Goal: Task Accomplishment & Management: Complete application form

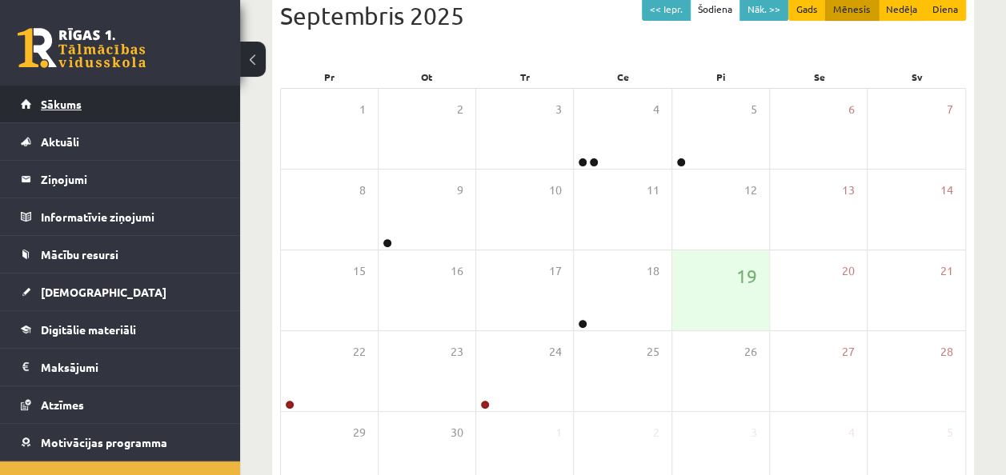
click at [63, 106] on span "Sākums" at bounding box center [61, 104] width 41 height 14
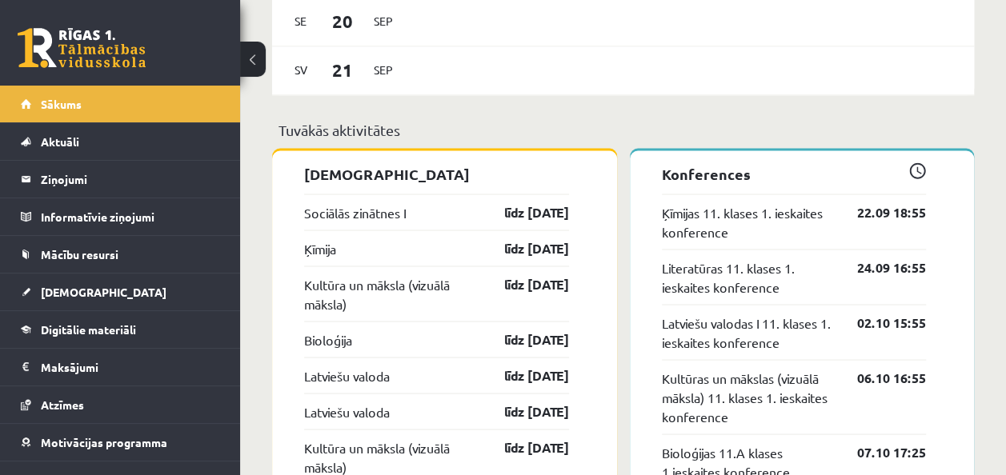
scroll to position [1345, 0]
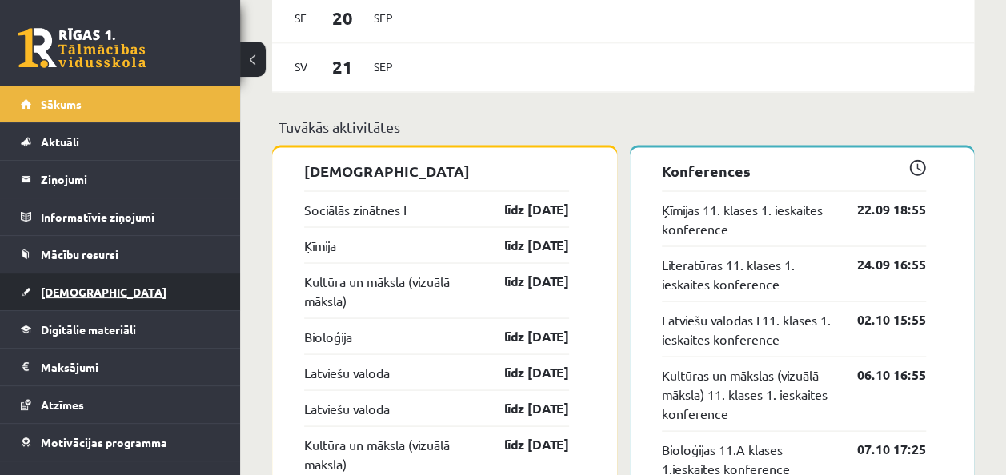
click at [86, 295] on span "[DEMOGRAPHIC_DATA]" at bounding box center [104, 292] width 126 height 14
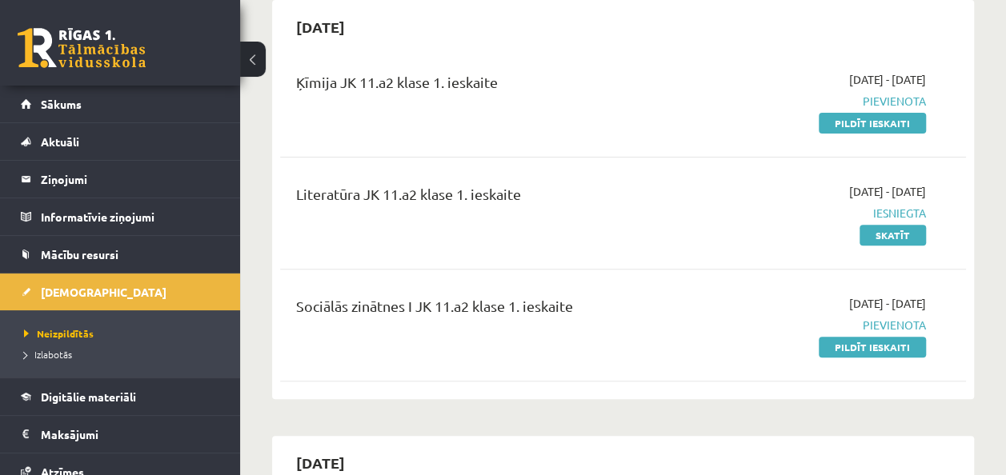
scroll to position [155, 0]
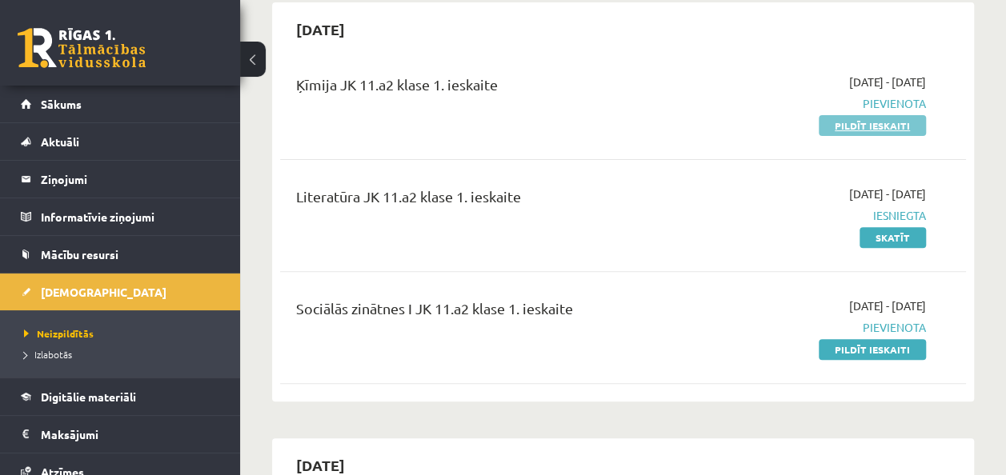
click at [863, 127] on link "Pildīt ieskaiti" at bounding box center [872, 125] width 107 height 21
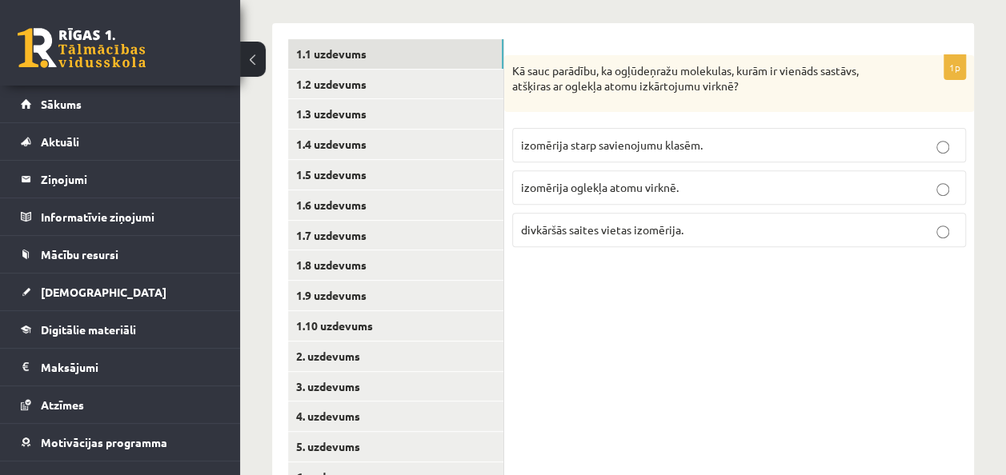
scroll to position [242, 0]
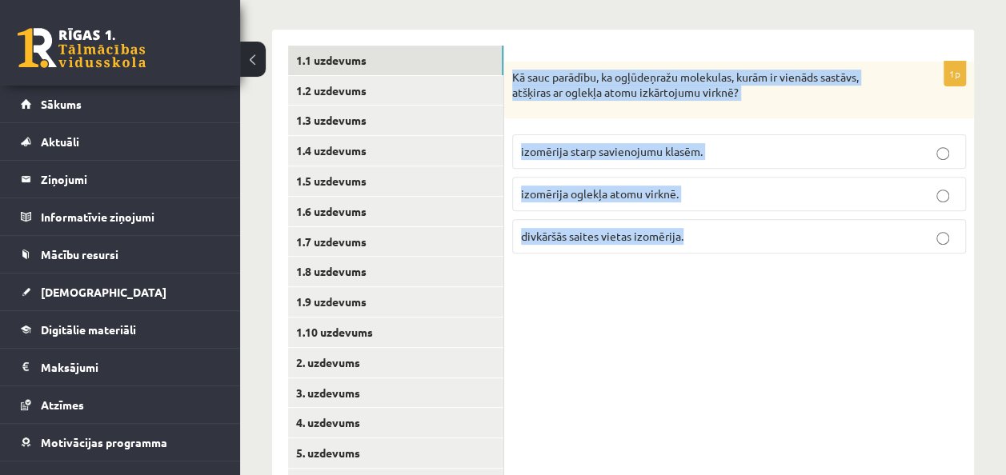
drag, startPoint x: 511, startPoint y: 72, endPoint x: 780, endPoint y: 259, distance: 327.8
click at [780, 259] on div "1p Kā sauc parādību, ka ogļūdeņražu molekulas, kurām ir vienāds sastāvs, atšķir…" at bounding box center [739, 164] width 470 height 205
copy div "Kā sauc parādību, ka ogļūdeņražu molekulas, kurām ir vienāds sastāvs, atšķiras …"
click at [688, 436] on div "1p Kā sauc parādību, ka ogļūdeņražu molekulas, kurām ir vienāds sastāvs, atšķir…" at bounding box center [739, 333] width 470 height 607
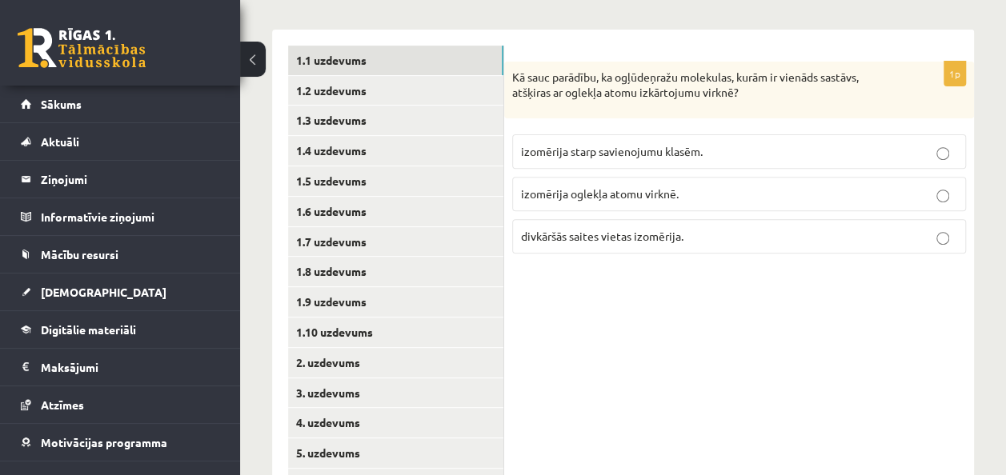
click at [697, 192] on p "izomērija oglekļa atomu virknē." at bounding box center [739, 194] width 436 height 17
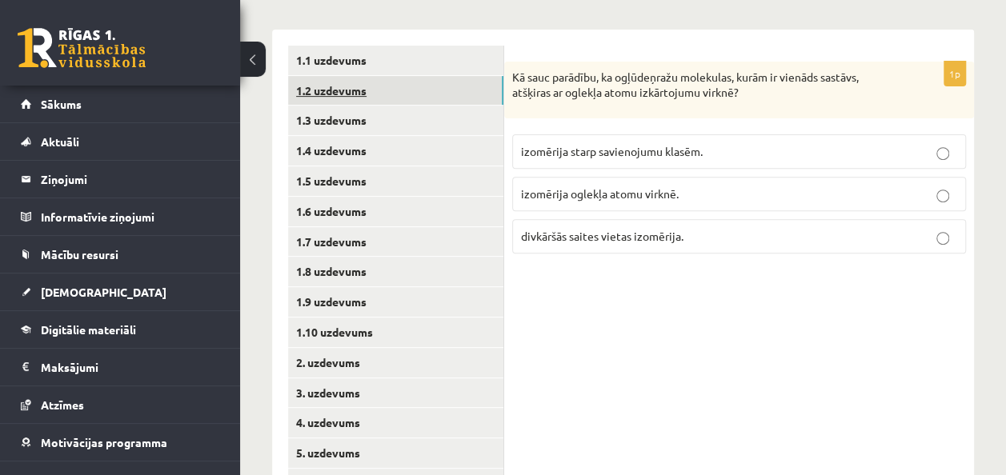
click at [359, 90] on link "1.2 uzdevums" at bounding box center [395, 91] width 215 height 30
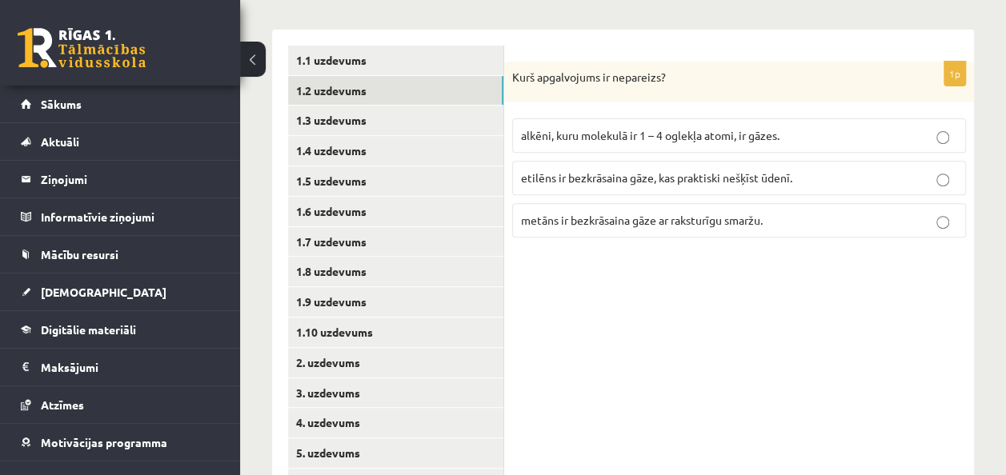
click at [512, 66] on div "Kurš apgalvojums ir nepareizs?" at bounding box center [739, 83] width 470 height 42
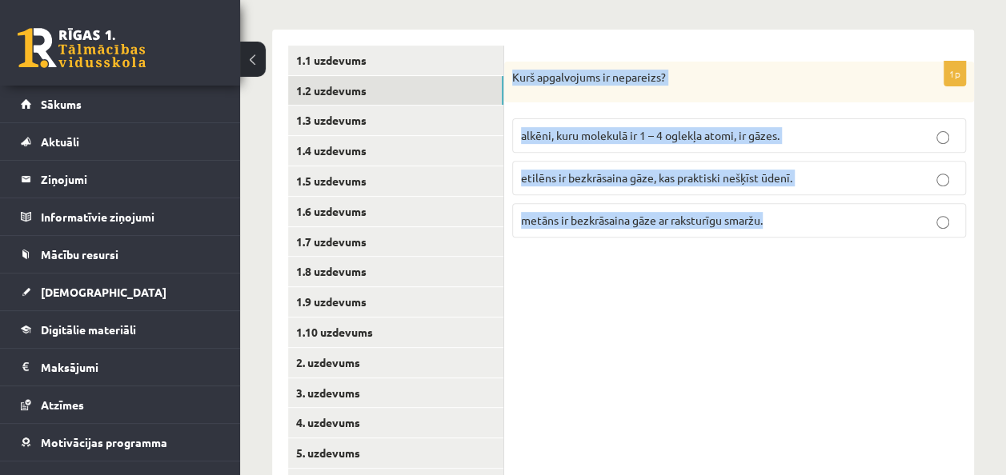
drag, startPoint x: 508, startPoint y: 79, endPoint x: 776, endPoint y: 245, distance: 315.9
click at [776, 245] on div "1p Kurš apgalvojums ir nepareizs? alkēni, kuru molekulā ir 1 – 4 oglekļa atomi,…" at bounding box center [739, 157] width 470 height 190
copy div "Kurš apgalvojums ir nepareizs? alkēni, kuru molekulā ir 1 – 4 oglekļa atomi, ir…"
click at [724, 331] on div "1p Kurš apgalvojums ir nepareizs? alkēni, kuru molekulā ir 1 – 4 oglekļa atomi,…" at bounding box center [739, 333] width 470 height 607
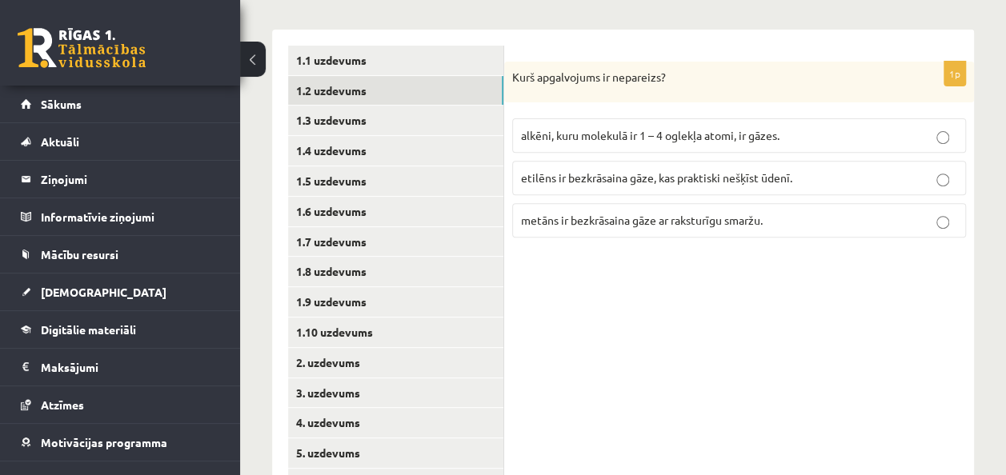
click at [717, 223] on span "metāns ir bezkrāsaina gāze ar raksturīgu smaržu." at bounding box center [642, 220] width 242 height 14
click at [363, 122] on link "1.3 uzdevums" at bounding box center [395, 121] width 215 height 30
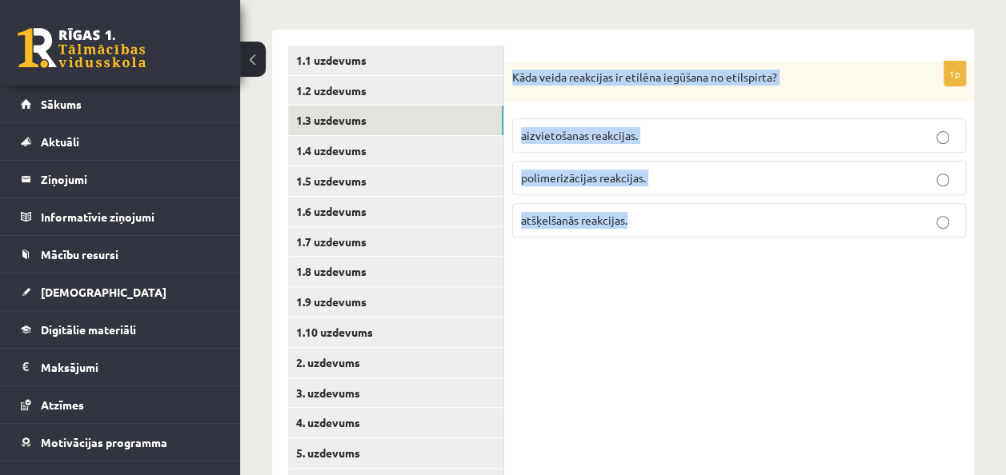
drag, startPoint x: 510, startPoint y: 70, endPoint x: 684, endPoint y: 210, distance: 223.3
click at [684, 210] on div "1p Kāda veida reakcijas ir etilēna iegūšana no etilspirta? aizvietošanas reakci…" at bounding box center [739, 157] width 470 height 190
copy div "Kāda veida reakcijas ir etilēna iegūšana no etilspirta? aizvietošanas reakcijas…"
click at [623, 309] on div "1p Kāda veida reakcijas ir etilēna iegūšana no etilspirta? aizvietošanas reakci…" at bounding box center [739, 333] width 470 height 607
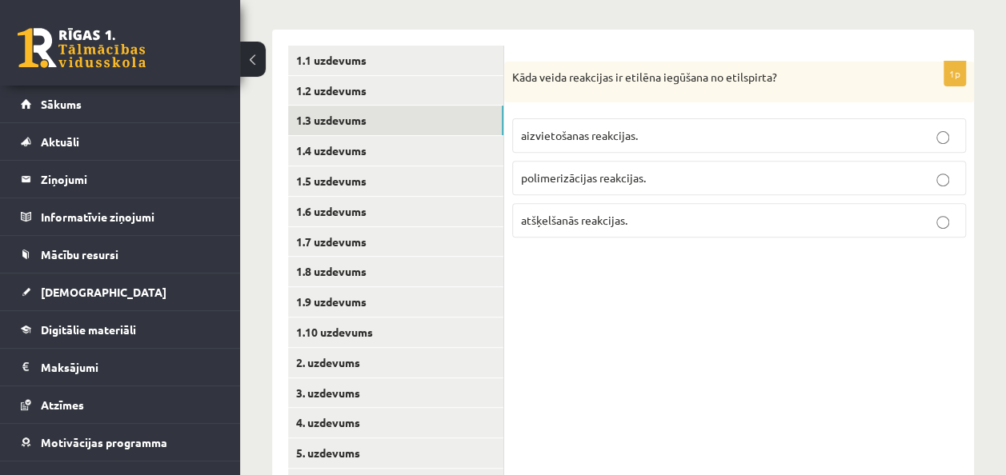
click at [623, 224] on span "atšķelšanās reakcijas." at bounding box center [574, 220] width 106 height 14
click at [352, 160] on link "1.4 uzdevums" at bounding box center [395, 151] width 215 height 30
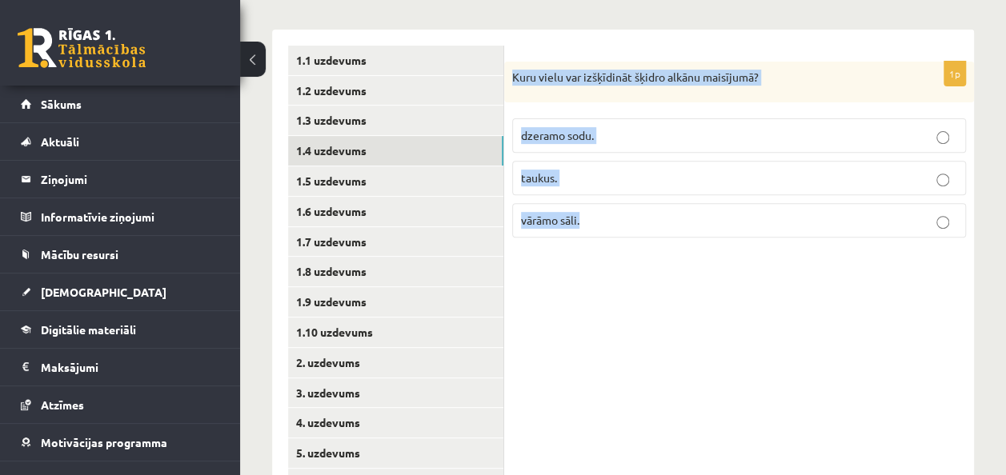
drag, startPoint x: 509, startPoint y: 74, endPoint x: 649, endPoint y: 218, distance: 201.0
click at [649, 218] on div "1p Kuru vielu var izšķīdināt šķidro alkānu maisījumā? dzeramo sodu. taukus. vār…" at bounding box center [739, 157] width 470 height 190
copy div "Kuru vielu var izšķīdināt šķidro alkānu maisījumā? dzeramo sodu. taukus. vārāmo…"
click at [664, 274] on div "1p Kuru vielu var izšķīdināt šķidro alkānu maisījumā? dzeramo sodu. taukus. vār…" at bounding box center [739, 333] width 470 height 607
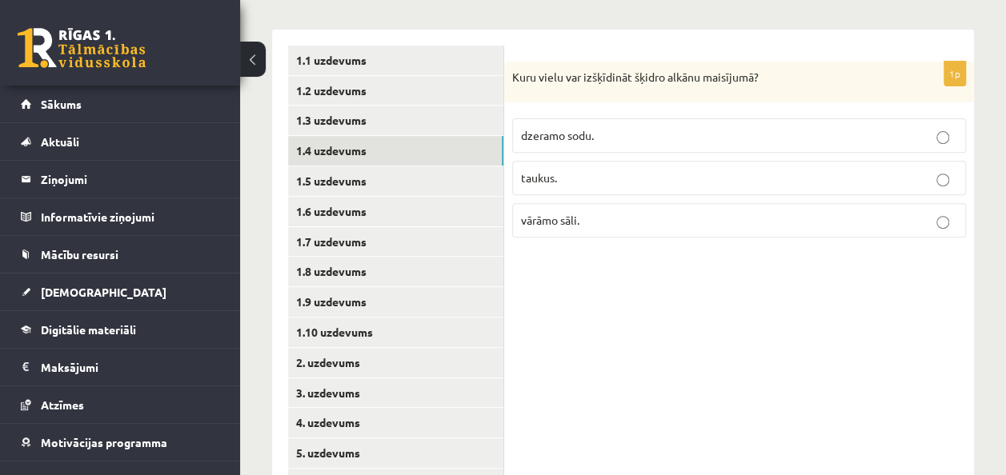
click at [658, 177] on p "taukus." at bounding box center [739, 178] width 436 height 17
click at [401, 183] on link "1.5 uzdevums" at bounding box center [395, 182] width 215 height 30
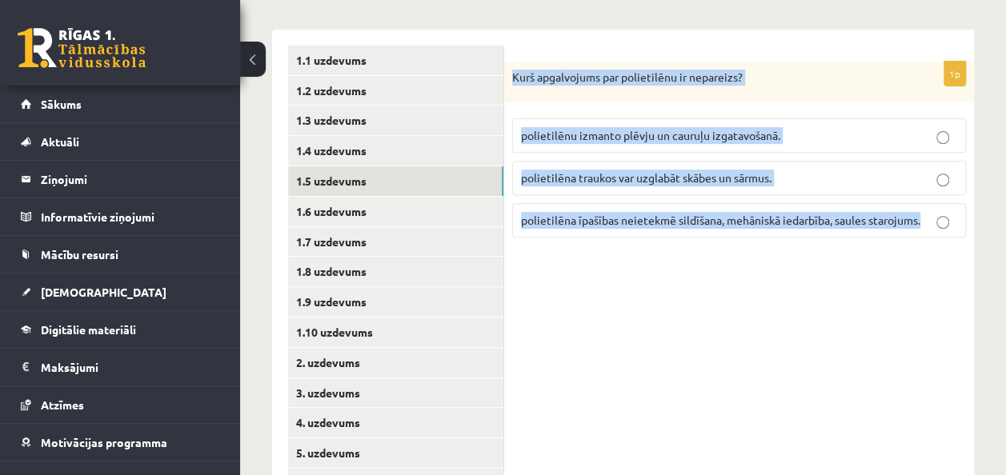
drag, startPoint x: 512, startPoint y: 72, endPoint x: 933, endPoint y: 255, distance: 458.9
click at [933, 255] on div "1p Kurš apgalvojums par polietilēnu ir nepareizs? polietilēnu izmanto plēvju un…" at bounding box center [739, 333] width 470 height 607
copy div "Kurš apgalvojums par polietilēnu ir nepareizs? polietilēnu izmanto plēvju un ca…"
click at [695, 250] on div "1p Kurš apgalvojums par polietilēnu ir nepareizs? polietilēnu izmanto plēvju un…" at bounding box center [739, 333] width 470 height 607
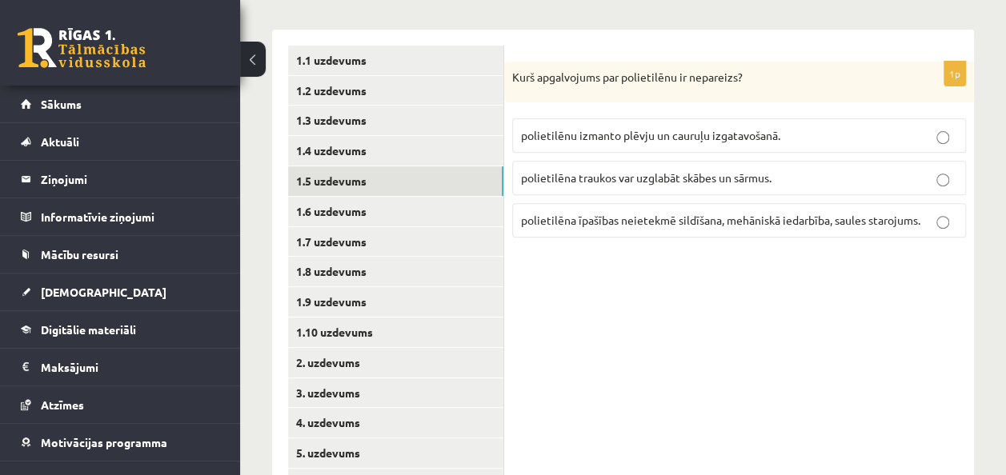
click at [705, 219] on span "polietilēna īpašības neietekmē sildīšana, mehāniskā iedarbība, saules starojums." at bounding box center [720, 220] width 399 height 14
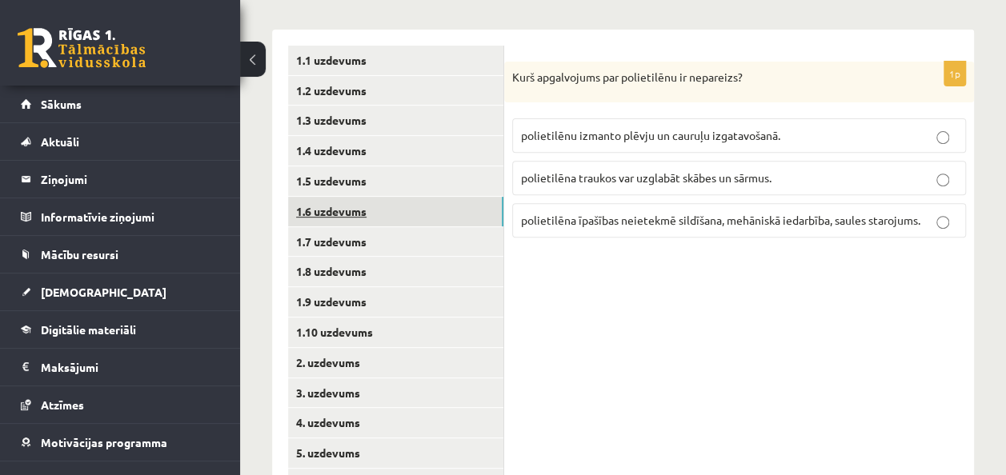
click at [330, 216] on link "1.6 uzdevums" at bounding box center [395, 212] width 215 height 30
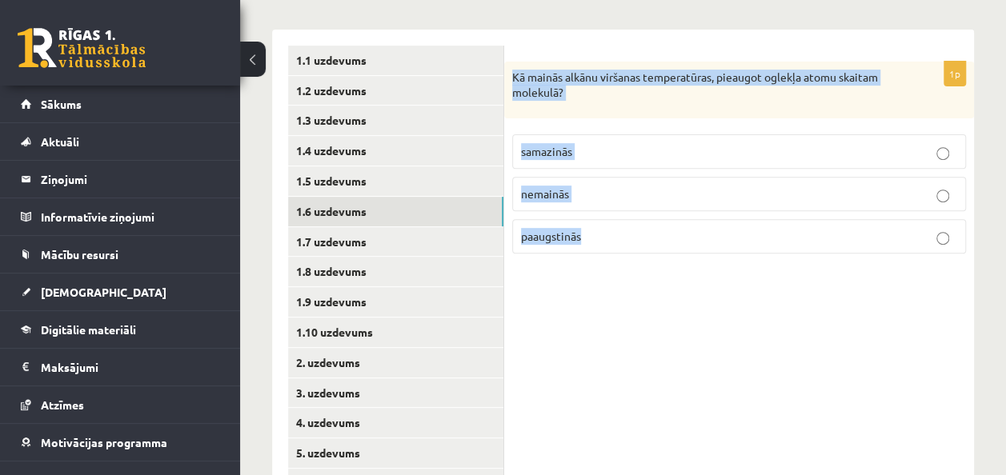
drag, startPoint x: 514, startPoint y: 74, endPoint x: 639, endPoint y: 223, distance: 194.3
click at [639, 223] on div "1p Kā mainās alkānu viršanas temperatūras, pieaugot oglekļa atomu skaitam molek…" at bounding box center [739, 164] width 470 height 205
copy div "Kā mainās alkānu viršanas temperatūras, pieaugot oglekļa atomu skaitam molekulā…"
click at [631, 418] on div "1p Kā mainās alkānu viršanas temperatūras, pieaugot oglekļa atomu skaitam molek…" at bounding box center [739, 333] width 470 height 607
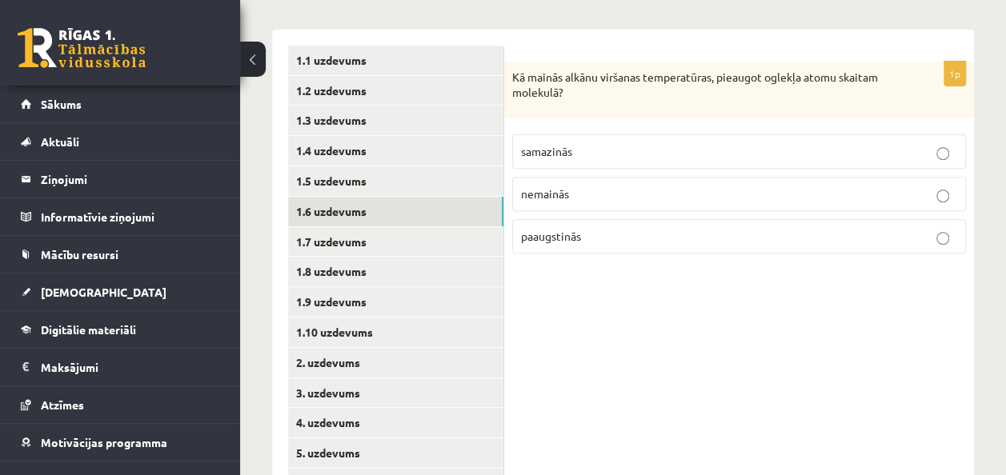
click at [636, 242] on p "paaugstinās" at bounding box center [739, 236] width 436 height 17
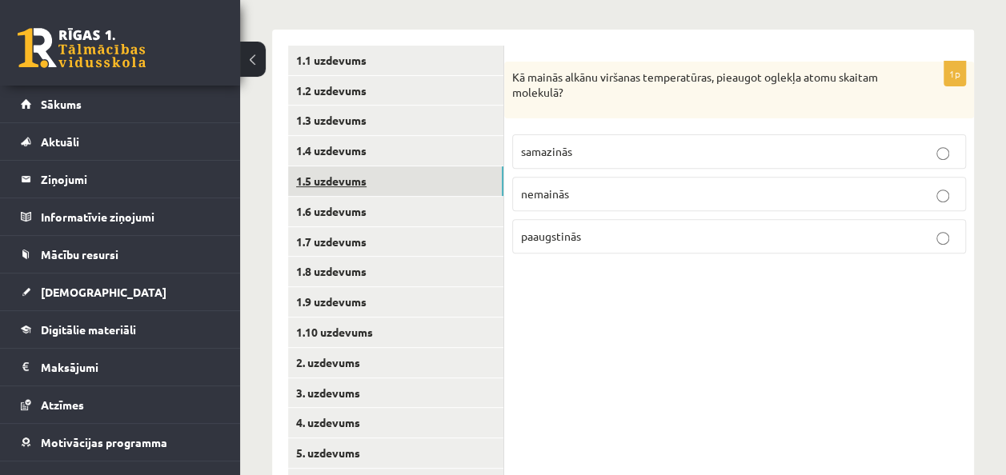
click at [359, 178] on link "1.5 uzdevums" at bounding box center [395, 182] width 215 height 30
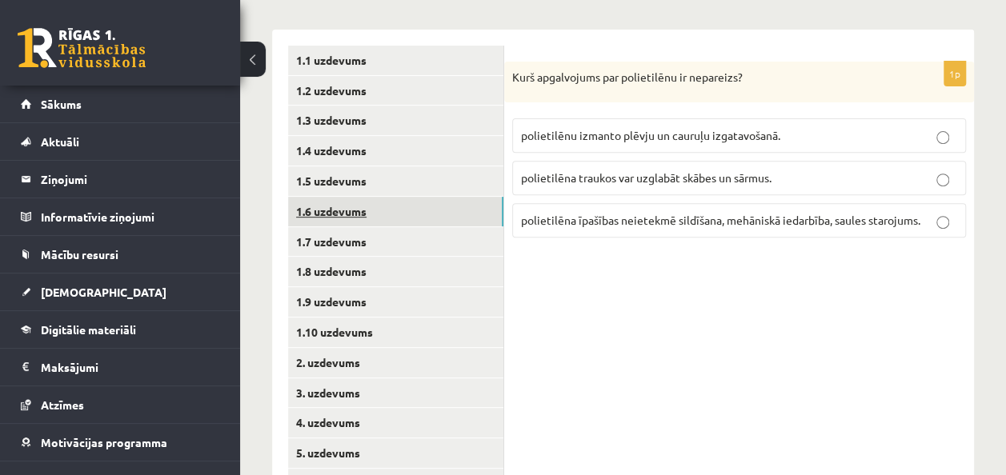
click at [343, 204] on link "1.6 uzdevums" at bounding box center [395, 212] width 215 height 30
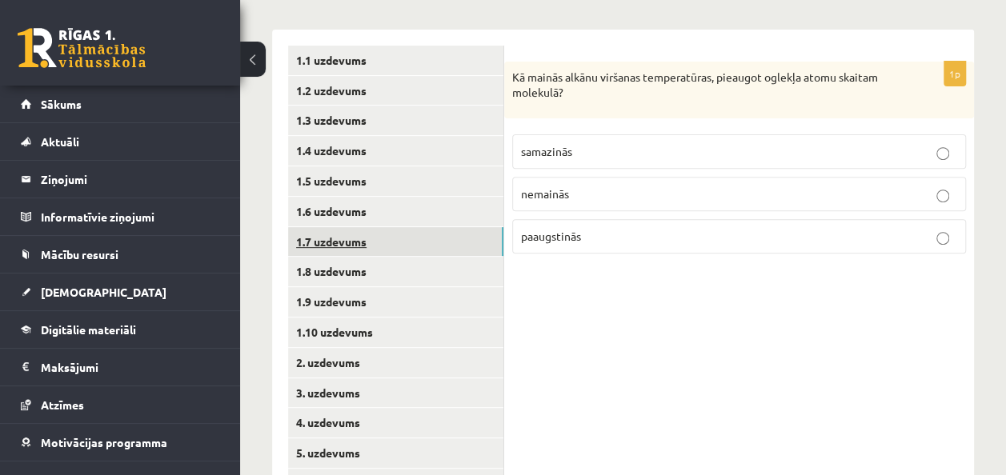
click at [341, 240] on link "1.7 uzdevums" at bounding box center [395, 242] width 215 height 30
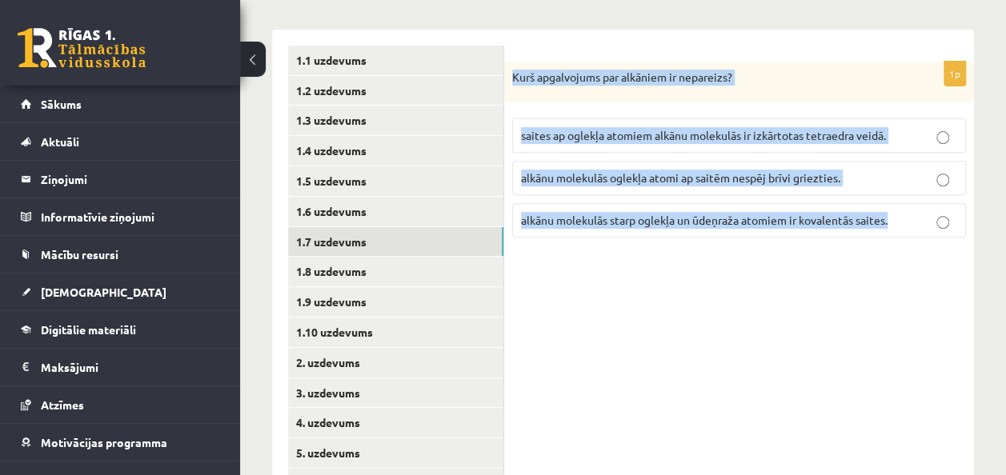
drag, startPoint x: 514, startPoint y: 67, endPoint x: 897, endPoint y: 225, distance: 413.9
click at [897, 225] on div "1p Kurš apgalvojums par alkāniem ir nepareizs? saites ap oglekļa atomiem alkānu…" at bounding box center [739, 157] width 470 height 190
copy div "Kurš apgalvojums par alkāniem ir nepareizs? saites ap oglekļa atomiem alkānu mo…"
click at [620, 400] on div "1p Kurš apgalvojums par alkāniem ir nepareizs? saites ap oglekļa atomiem alkānu…" at bounding box center [739, 333] width 470 height 607
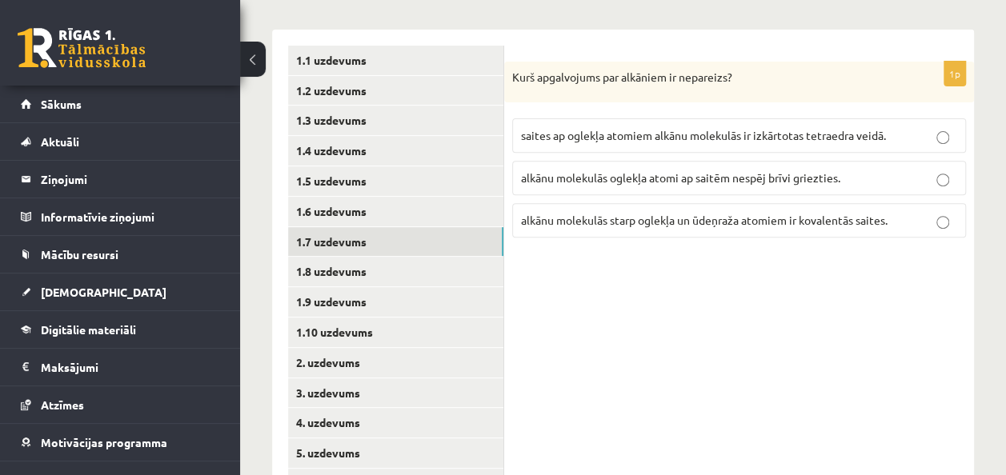
click at [610, 187] on label "alkānu molekulās oglekļa atomi ap saitēm nespēj brīvi griezties." at bounding box center [739, 178] width 454 height 34
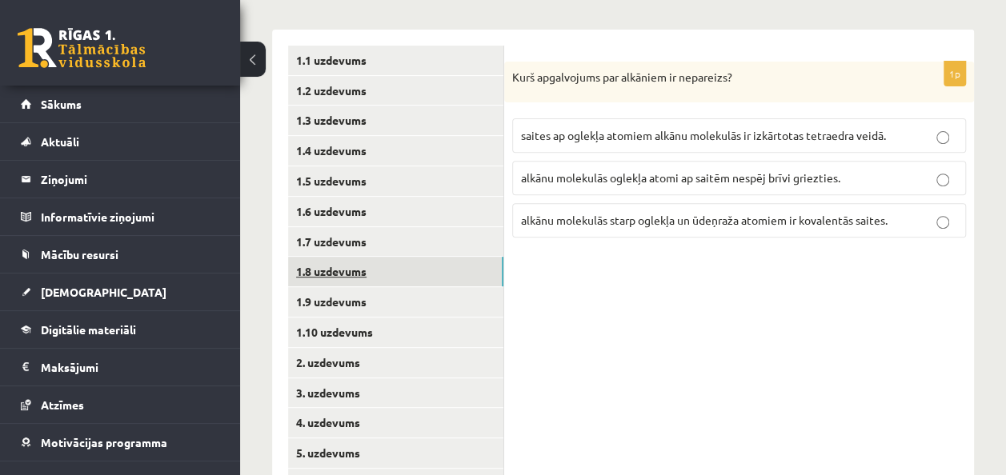
click at [362, 271] on link "1.8 uzdevums" at bounding box center [395, 272] width 215 height 30
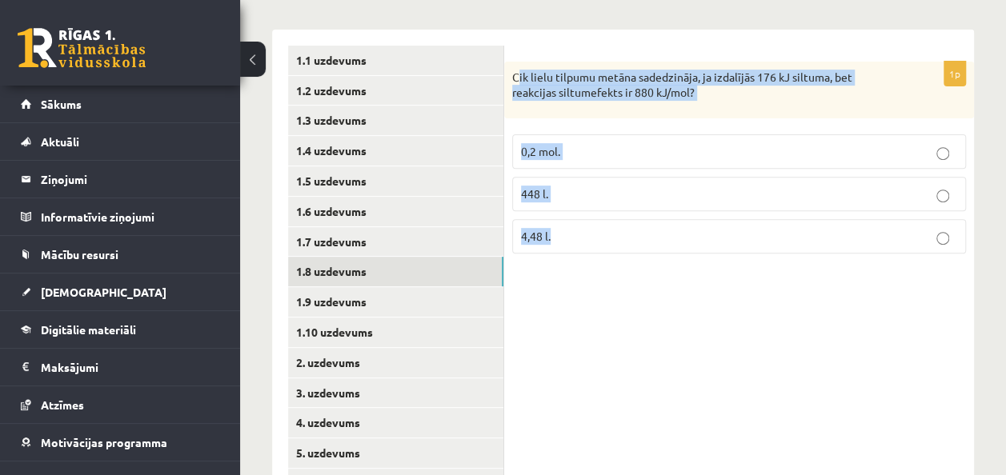
drag, startPoint x: 516, startPoint y: 69, endPoint x: 664, endPoint y: 247, distance: 230.8
click at [664, 247] on div "1p Cik lielu tilpumu metāna sadedzināja, ja izdalījās 176 kJ siltuma, bet reakc…" at bounding box center [739, 164] width 470 height 205
drag, startPoint x: 664, startPoint y: 247, endPoint x: 653, endPoint y: 335, distance: 88.7
click at [653, 335] on div "1p Cik lielu tilpumu metāna sadedzināja, ja izdalījās 176 kJ siltuma, bet reakc…" at bounding box center [739, 333] width 470 height 607
click at [527, 53] on form "1p Cik lielu tilpumu metāna sadedzināja, ja izdalījās 176 kJ siltuma, bet reakc…" at bounding box center [739, 156] width 438 height 221
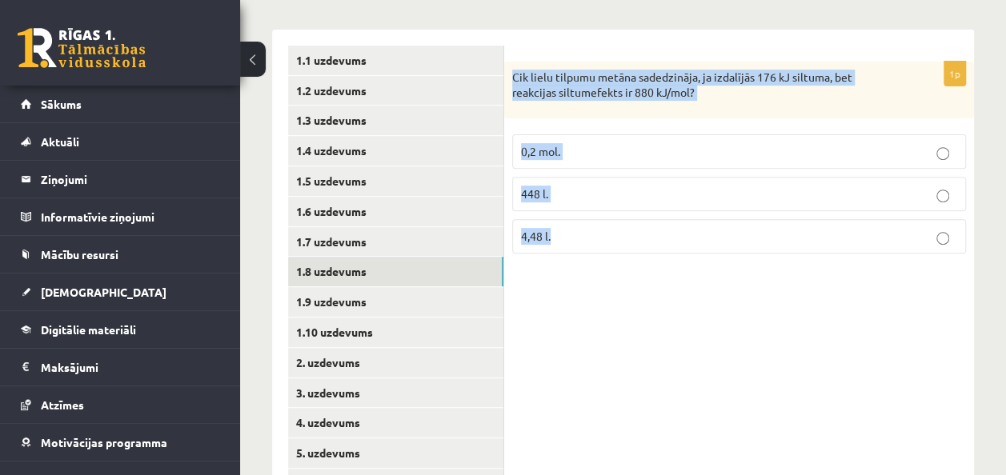
drag, startPoint x: 508, startPoint y: 73, endPoint x: 612, endPoint y: 240, distance: 197.0
click at [612, 240] on div "1p Cik lielu tilpumu metāna sadedzināja, ja izdalījās 176 kJ siltuma, bet reakc…" at bounding box center [739, 164] width 470 height 205
copy div "Cik lielu tilpumu metāna sadedzināja, ja izdalījās 176 kJ siltuma, bet reakcija…"
click at [592, 423] on div "1p Cik lielu tilpumu metāna sadedzināja, ja izdalījās 176 kJ siltuma, bet reakc…" at bounding box center [739, 333] width 470 height 607
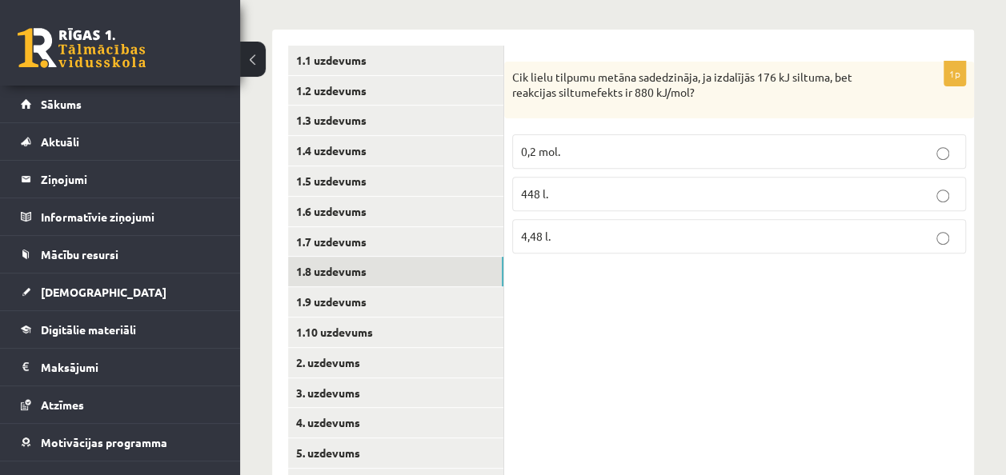
click at [628, 190] on p "448 l." at bounding box center [739, 194] width 436 height 17
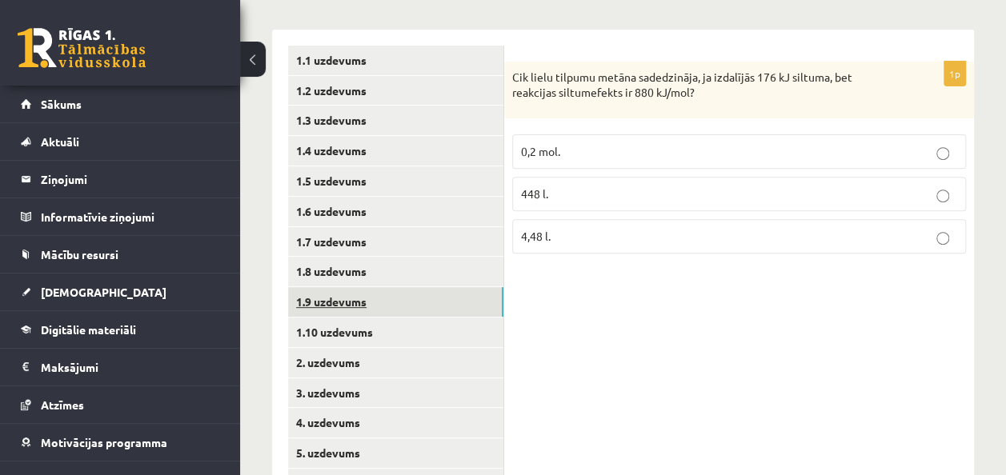
click at [367, 299] on link "1.9 uzdevums" at bounding box center [395, 302] width 215 height 30
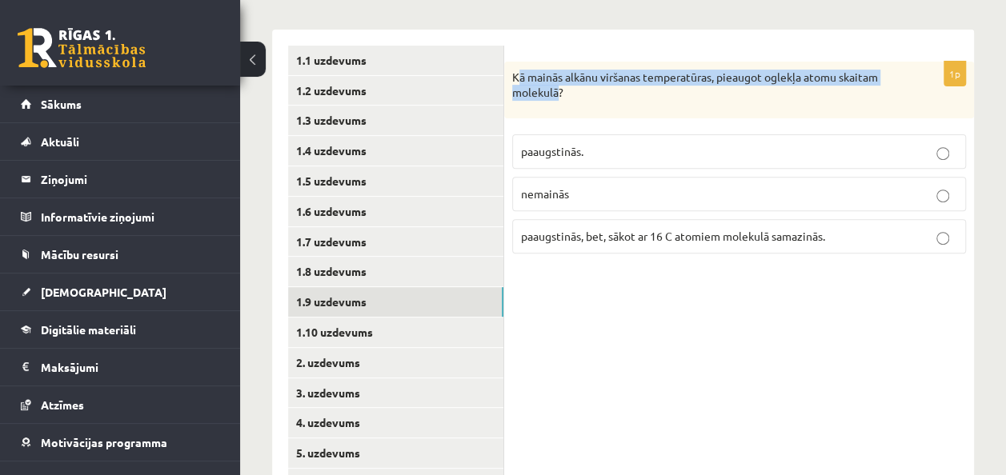
drag, startPoint x: 516, startPoint y: 73, endPoint x: 557, endPoint y: 86, distance: 43.8
click at [557, 86] on p "Kā mainās alkānu viršanas temperatūras, pieaugot oglekļa atomu skaitam molekulā?" at bounding box center [699, 85] width 374 height 31
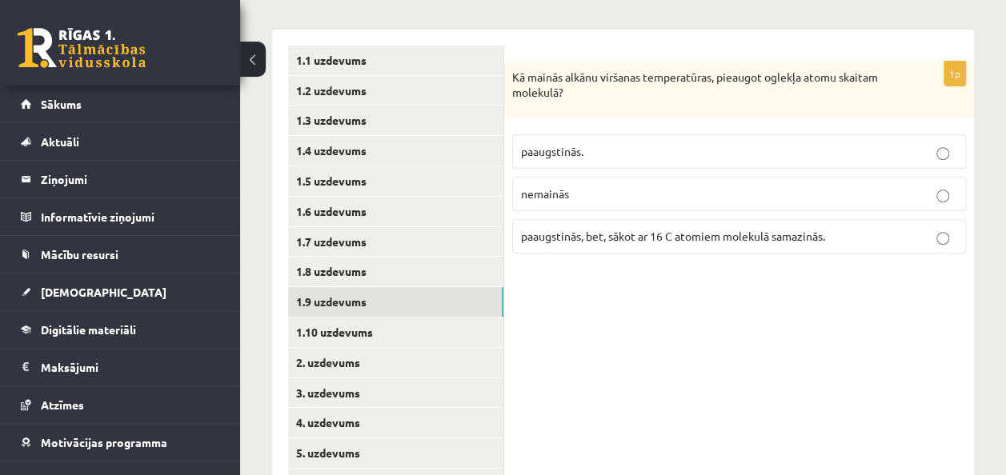
click at [680, 335] on div "1p Kā mainās alkānu viršanas temperatūras, pieaugot oglekļa atomu skaitam molek…" at bounding box center [739, 333] width 470 height 607
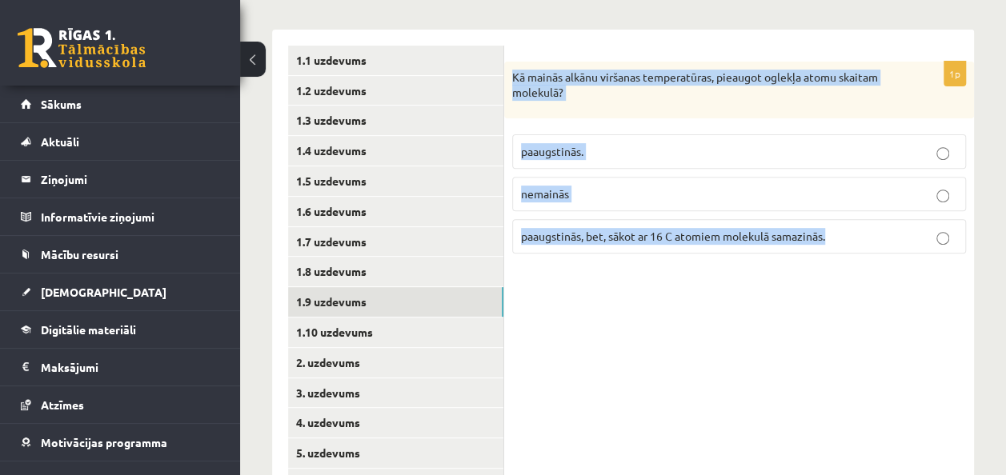
drag, startPoint x: 508, startPoint y: 74, endPoint x: 839, endPoint y: 275, distance: 386.5
click at [839, 275] on div "1p Kā mainās alkānu viršanas temperatūras, pieaugot oglekļa atomu skaitam molek…" at bounding box center [739, 333] width 470 height 607
copy div "Kā mainās alkānu viršanas temperatūras, pieaugot oglekļa atomu skaitam molekulā…"
click at [723, 330] on div "1p Kā mainās alkānu viršanas temperatūras, pieaugot oglekļa atomu skaitam molek…" at bounding box center [739, 333] width 470 height 607
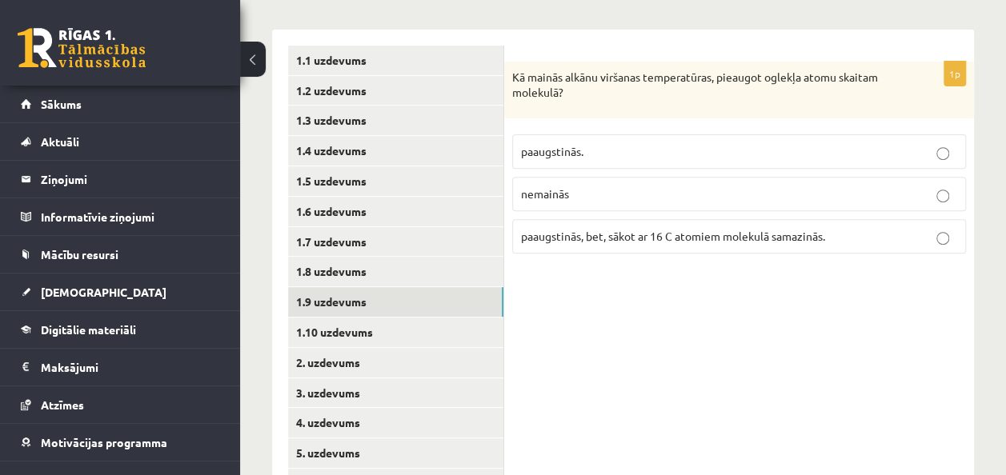
click at [672, 153] on p "paaugstinās." at bounding box center [739, 151] width 436 height 17
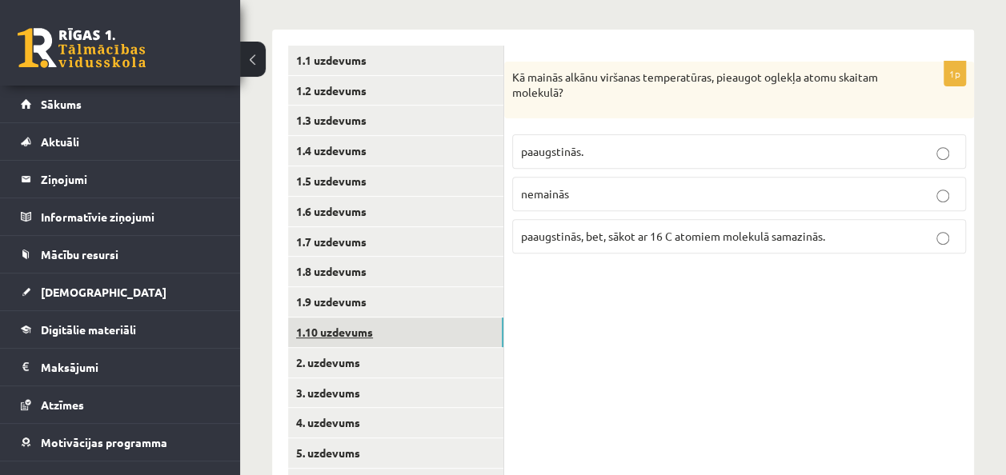
click at [354, 335] on link "1.10 uzdevums" at bounding box center [395, 333] width 215 height 30
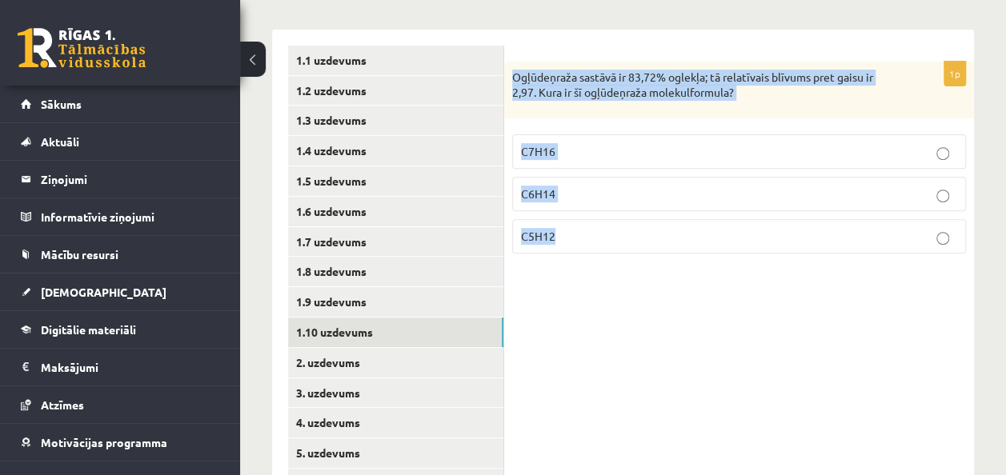
drag, startPoint x: 512, startPoint y: 78, endPoint x: 616, endPoint y: 229, distance: 183.4
click at [616, 229] on div "1p Ogļūdeņraža sastāvā ir 83,72% oglekļa; tā relatīvais blīvums pret gaisu ir 2…" at bounding box center [739, 164] width 470 height 205
copy div "Ogļūdeņraža sastāvā ir 83,72% oglekļa; tā relatīvais blīvums pret gaisu ir 2,97…"
click at [607, 326] on div "1p Ogļūdeņraža sastāvā ir 83,72% oglekļa; tā relatīvais blīvums pret gaisu ir 2…" at bounding box center [739, 333] width 470 height 607
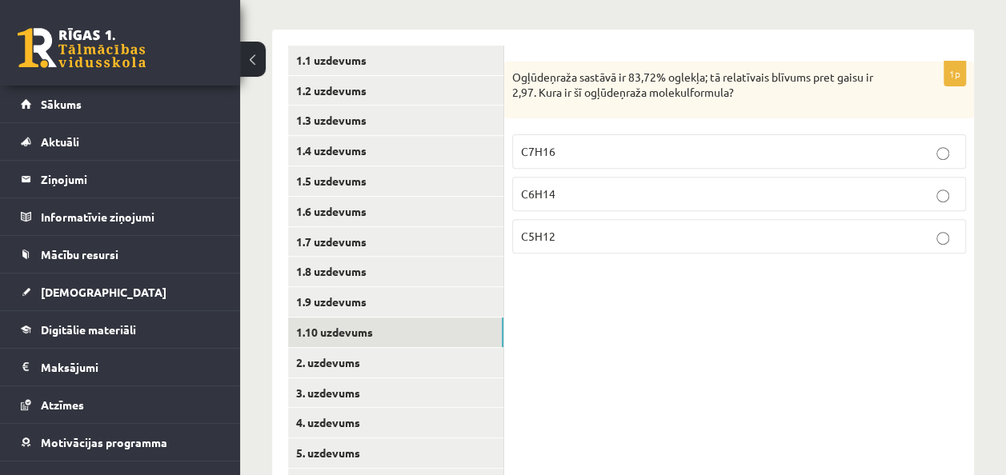
click at [560, 234] on p "C5H12" at bounding box center [739, 236] width 436 height 17
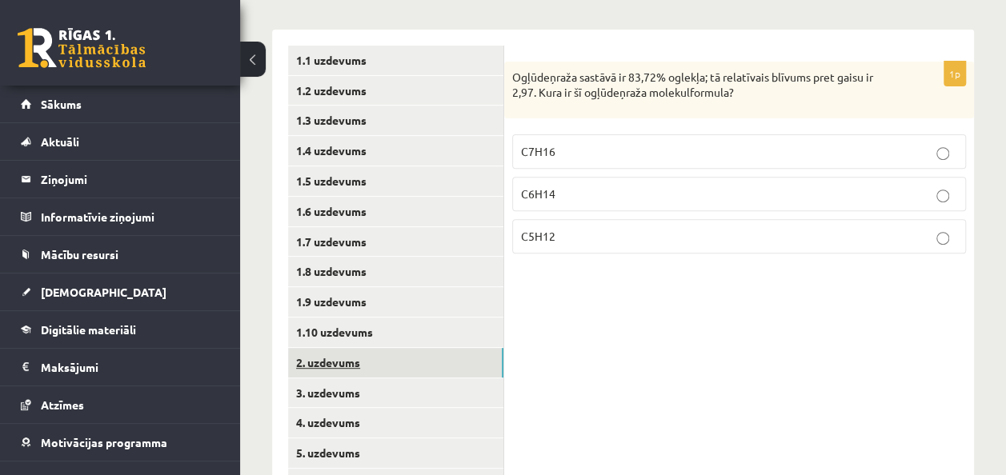
click at [387, 363] on link "2. uzdevums" at bounding box center [395, 363] width 215 height 30
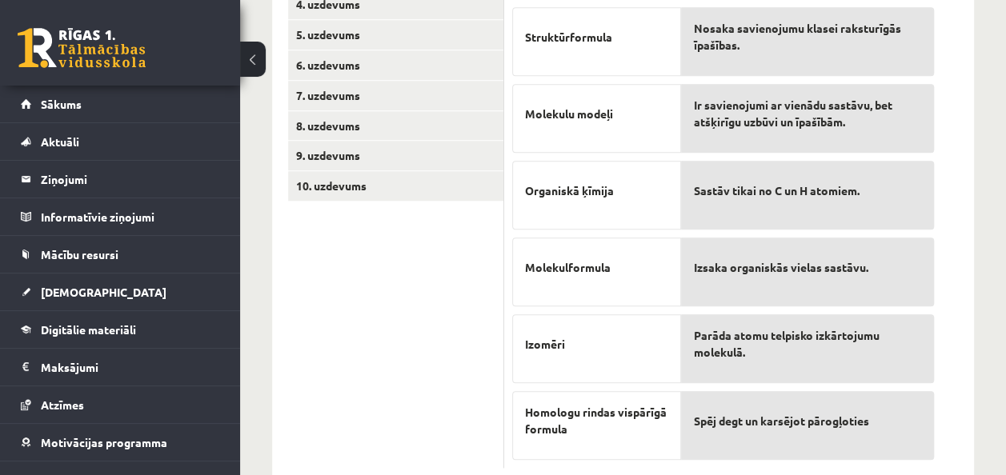
scroll to position [696, 0]
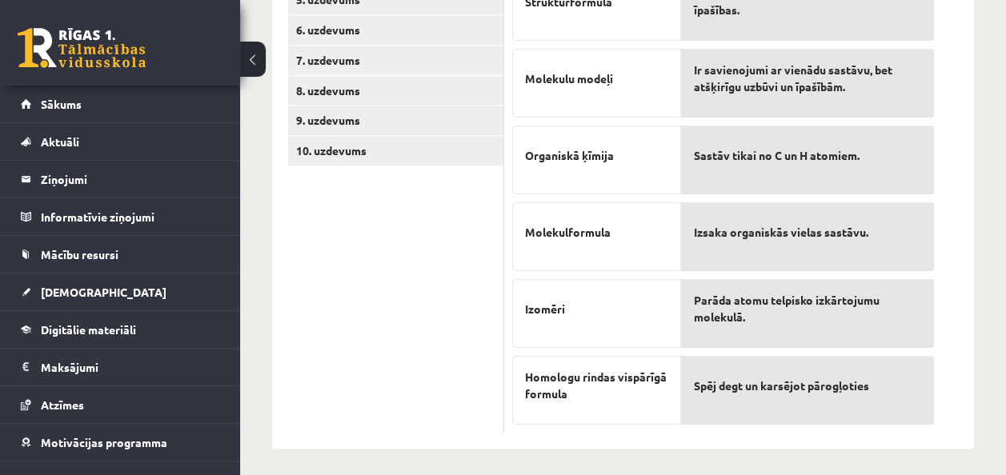
drag, startPoint x: 513, startPoint y: 315, endPoint x: 944, endPoint y: 387, distance: 436.7
click at [944, 387] on form "10p Savieno apgalvojumu ar tam atbilstošu skaidrojumu Funkcionālā grupa Ogļūdeņ…" at bounding box center [739, 13] width 438 height 842
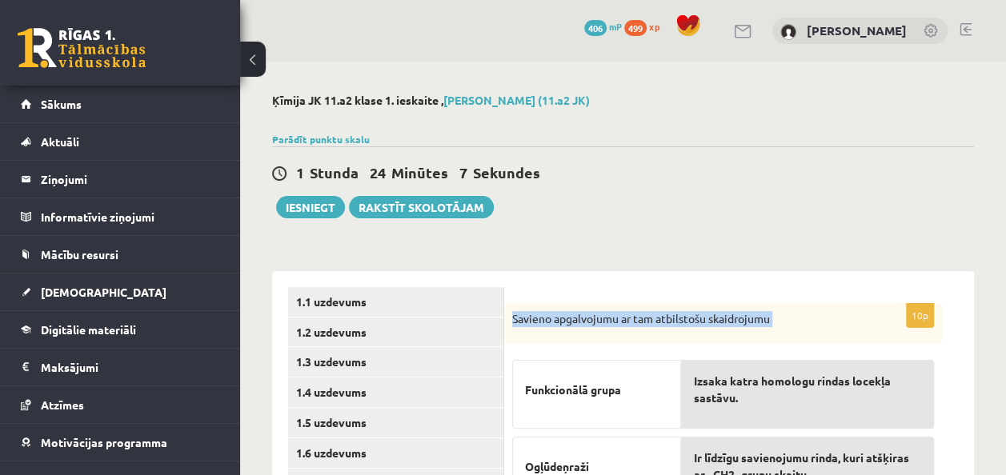
scroll to position [162, 0]
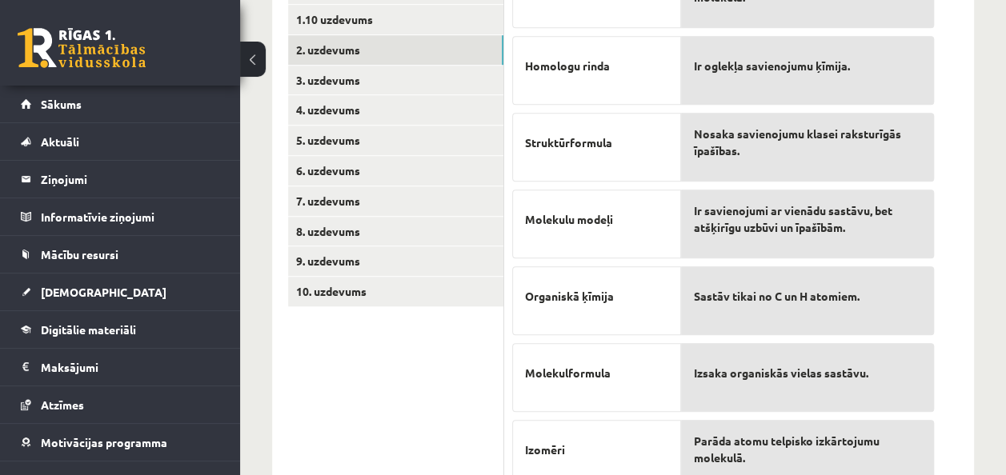
scroll to position [696, 0]
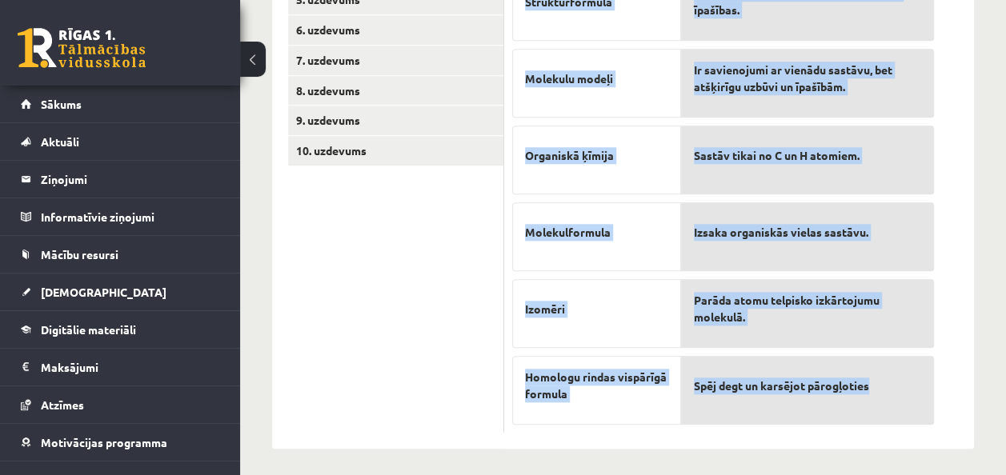
drag, startPoint x: 509, startPoint y: 154, endPoint x: 874, endPoint y: 400, distance: 440.5
click at [874, 400] on div "10p Savieno apgalvojumu ar tam atbilstošu skaidrojumu Funkcionālā grupa Ogļūdeņ…" at bounding box center [723, 21] width 438 height 826
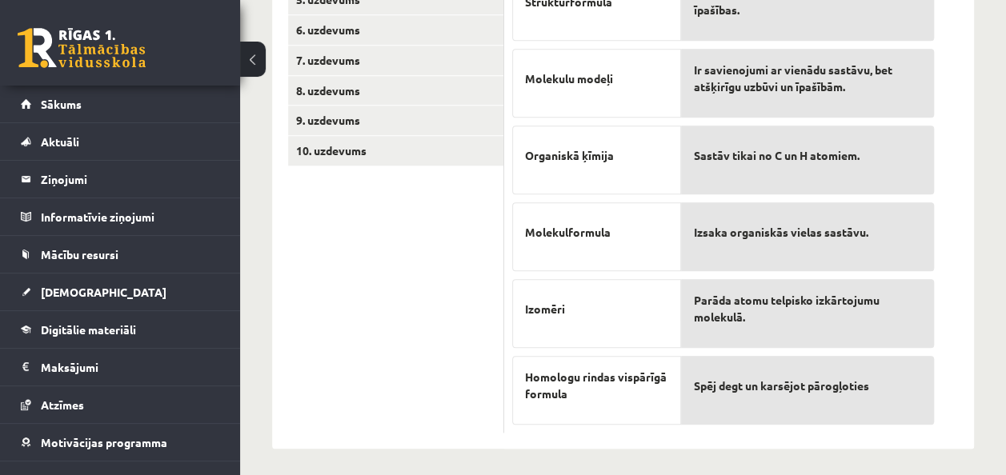
click at [387, 326] on ul "1.1 uzdevums 1.2 uzdevums 1.3 uzdevums 1.4 uzdevums 1.5 uzdevums 1.6 uzdevums 1…" at bounding box center [396, 13] width 216 height 842
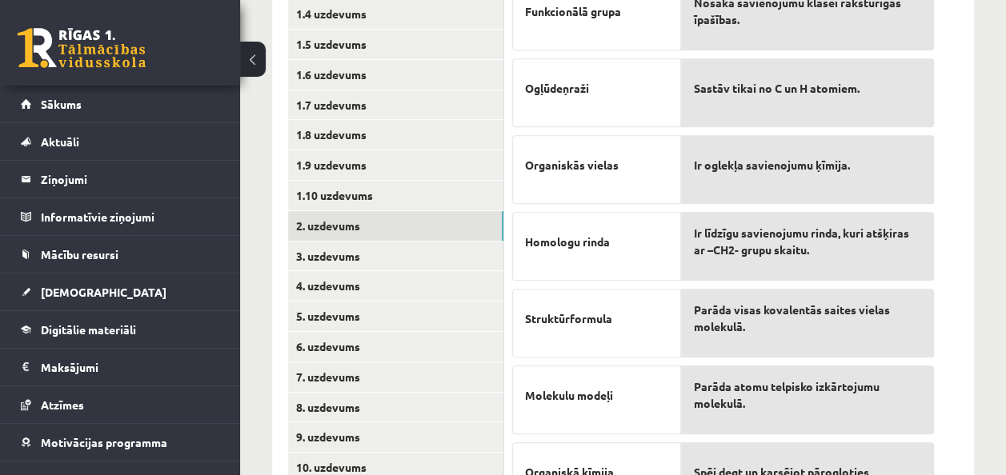
scroll to position [363, 0]
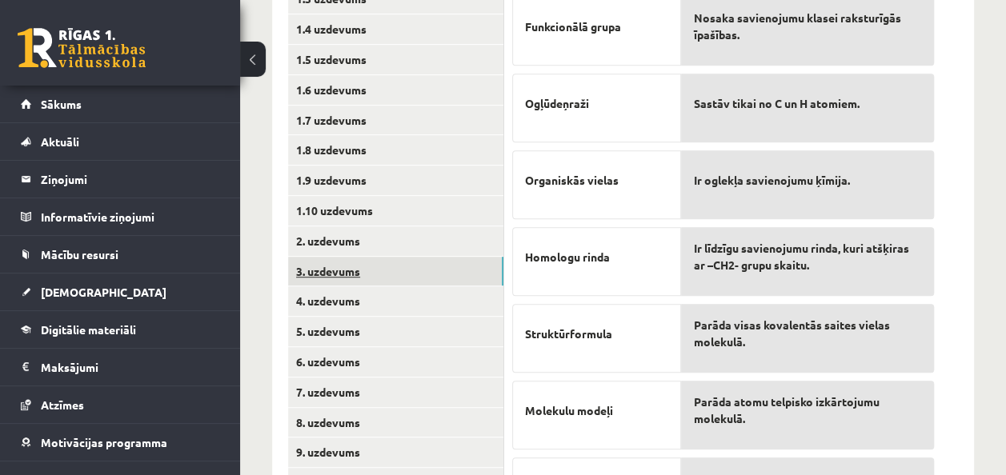
click at [344, 273] on link "3. uzdevums" at bounding box center [395, 272] width 215 height 30
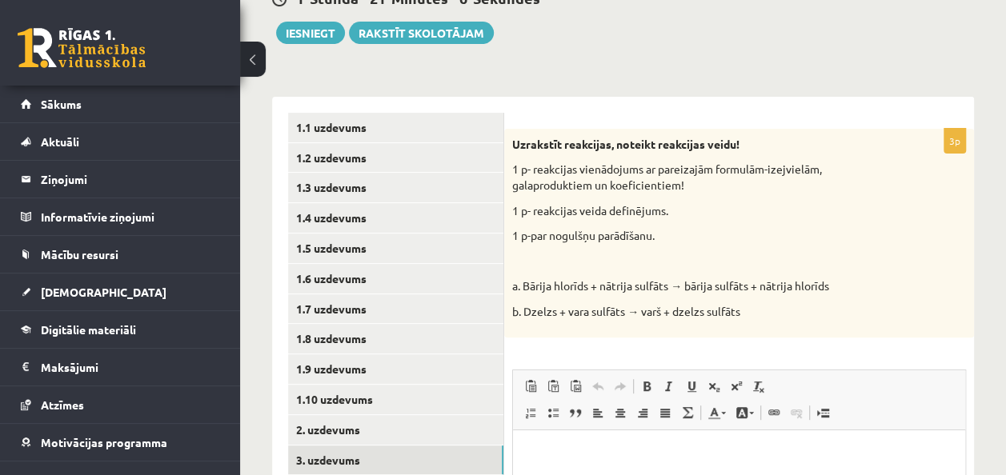
scroll to position [174, 0]
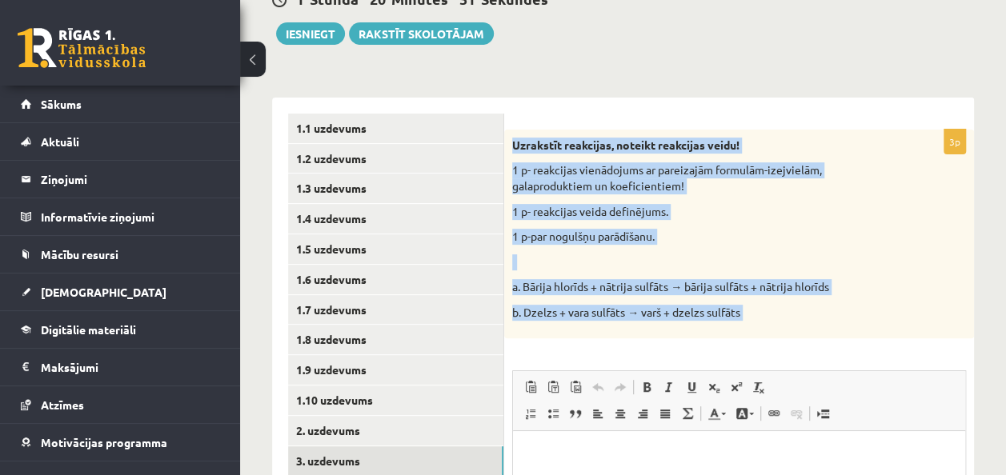
drag, startPoint x: 508, startPoint y: 139, endPoint x: 860, endPoint y: 354, distance: 411.7
click at [860, 354] on div "3p Uzrakstīt reakcijas, noteikt reakcijas veidu! 1 p- reakcijas vienādojums ar …" at bounding box center [739, 417] width 470 height 574
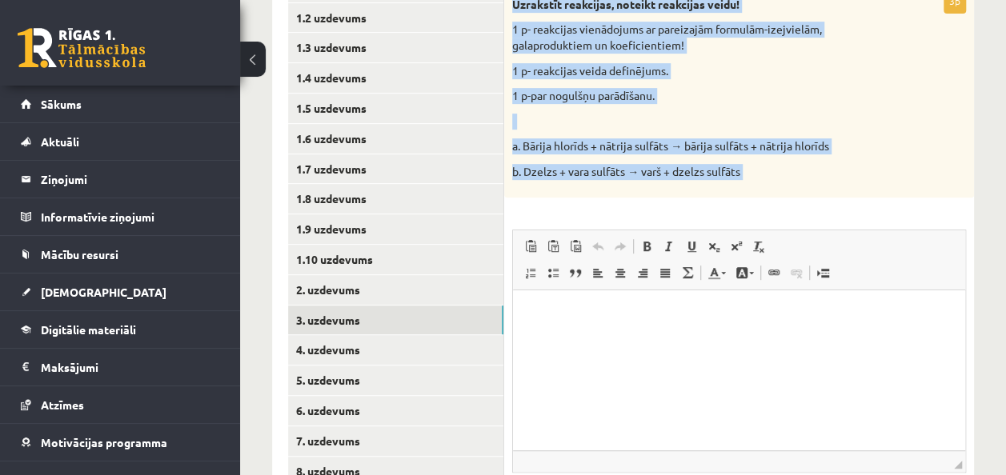
scroll to position [322, 0]
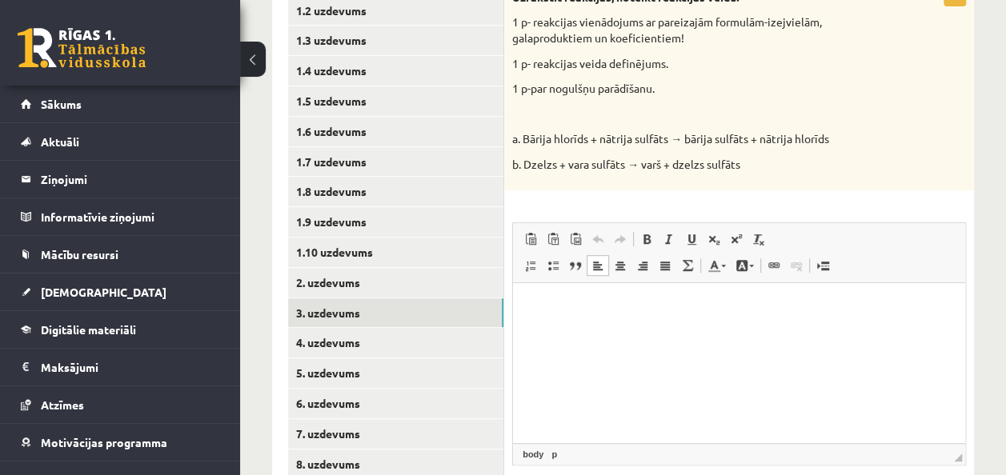
click at [638, 331] on html at bounding box center [739, 307] width 452 height 49
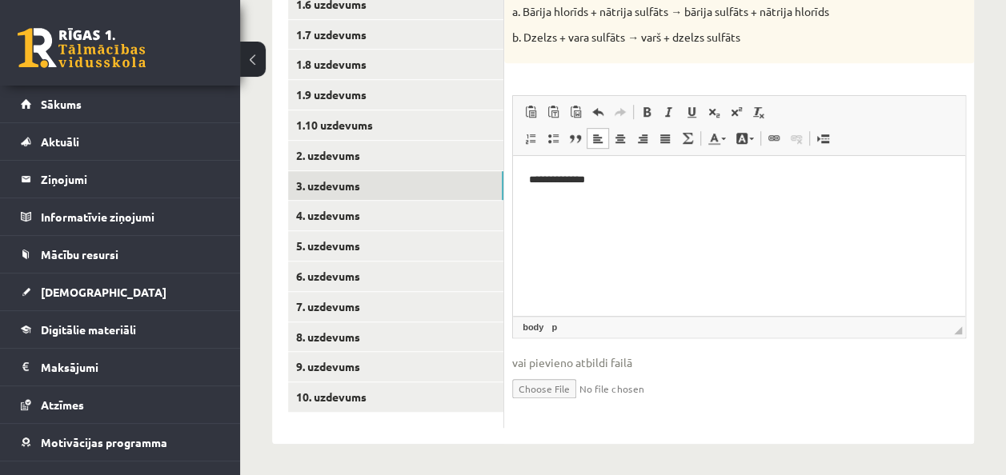
click at [626, 183] on p "**********" at bounding box center [739, 179] width 420 height 17
click at [649, 176] on p "**********" at bounding box center [739, 179] width 420 height 17
click at [713, 185] on p "**********" at bounding box center [739, 179] width 420 height 17
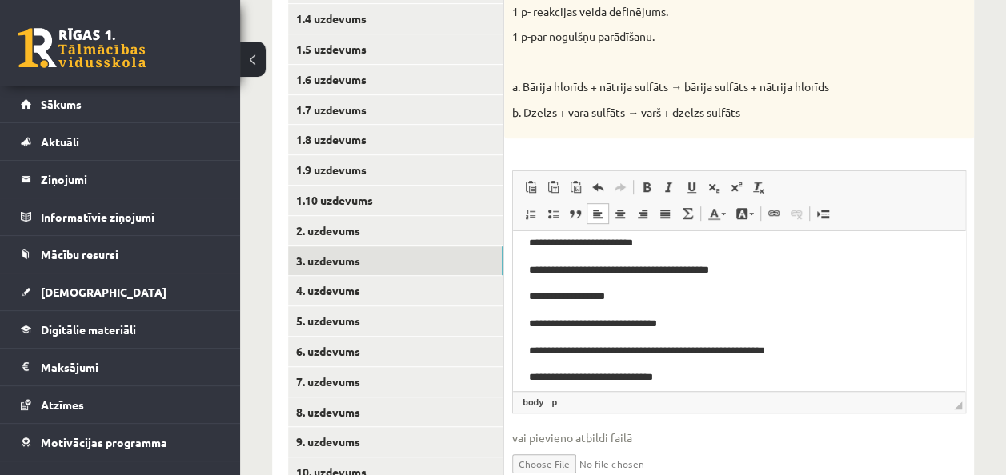
scroll to position [13, 0]
click at [712, 241] on p "**********" at bounding box center [733, 242] width 408 height 17
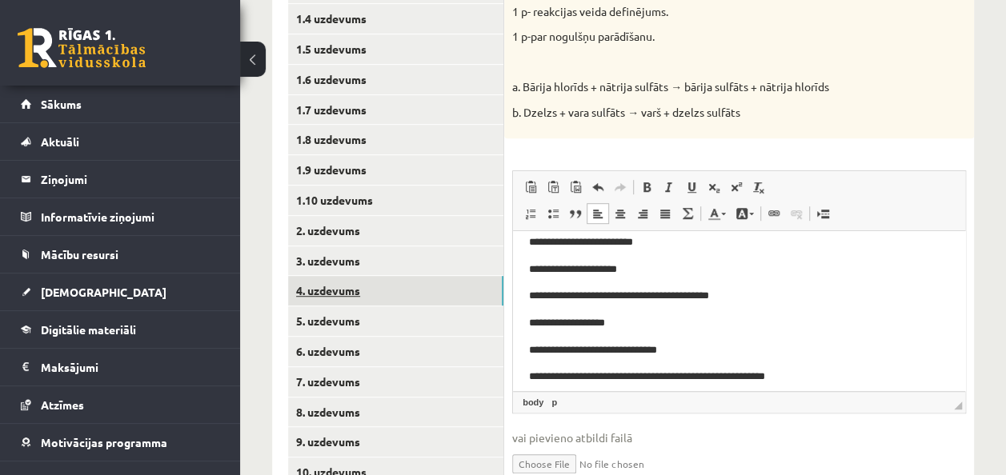
click at [339, 291] on link "4. uzdevums" at bounding box center [395, 291] width 215 height 30
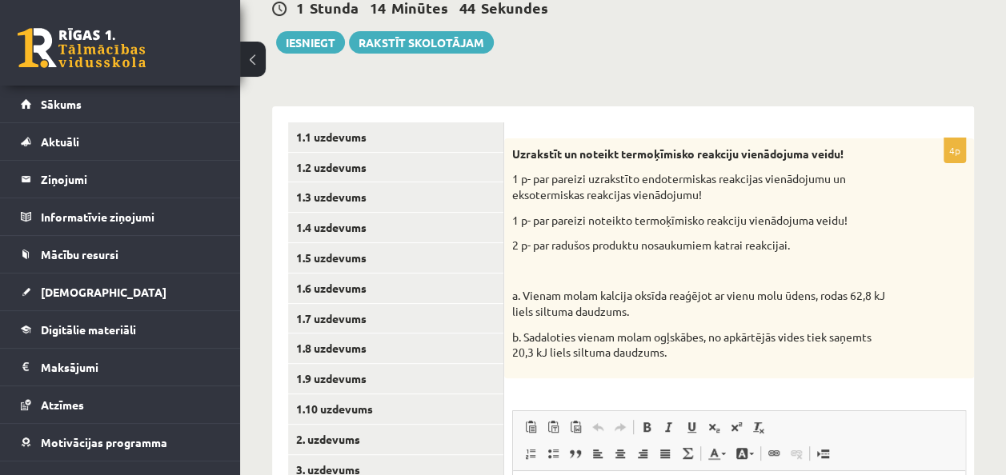
scroll to position [166, 0]
drag, startPoint x: 512, startPoint y: 147, endPoint x: 711, endPoint y: 360, distance: 291.1
click at [711, 360] on div "Uzrakstīt un noteikt termoķīmisko reakciju vienādojuma veidu! 1 p- par pareizi …" at bounding box center [739, 258] width 470 height 240
click at [911, 232] on div "Uzrakstīt un noteikt termoķīmisko reakciju vienādojuma veidu! 1 p- par pareizi …" at bounding box center [739, 258] width 470 height 240
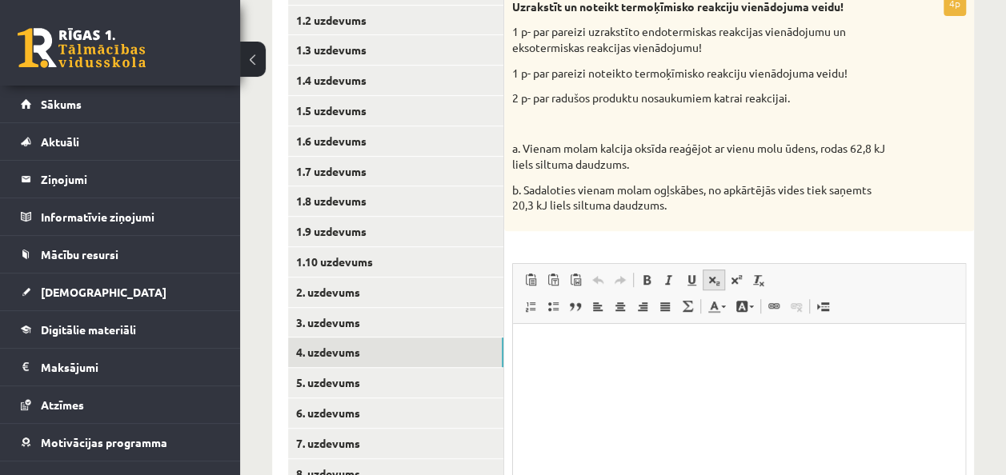
scroll to position [320, 0]
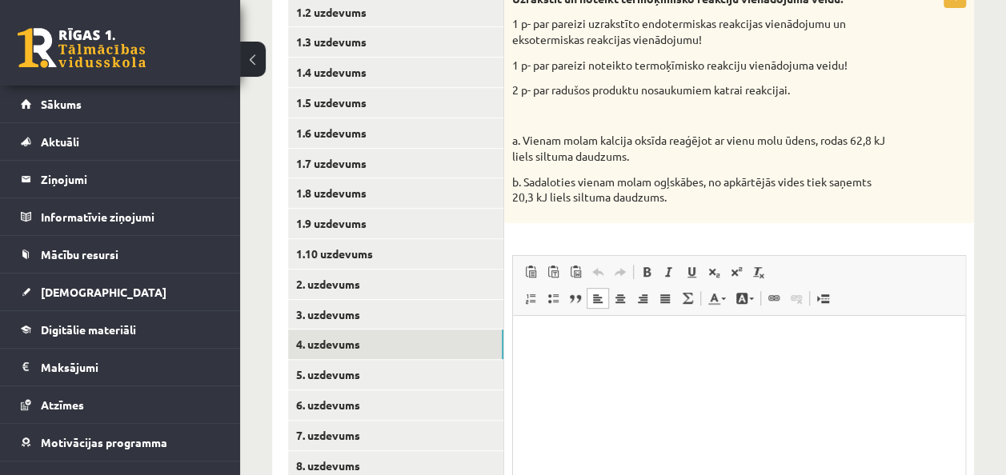
click at [651, 359] on html at bounding box center [739, 339] width 452 height 49
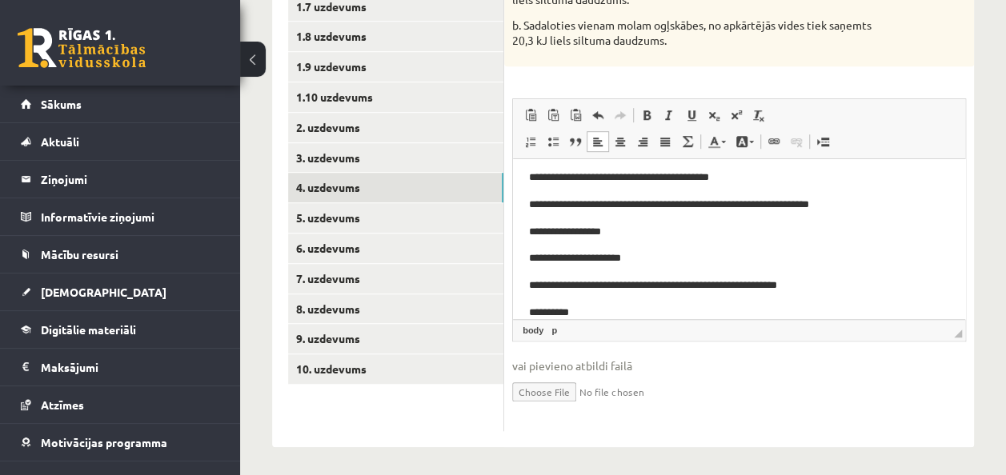
scroll to position [480, 0]
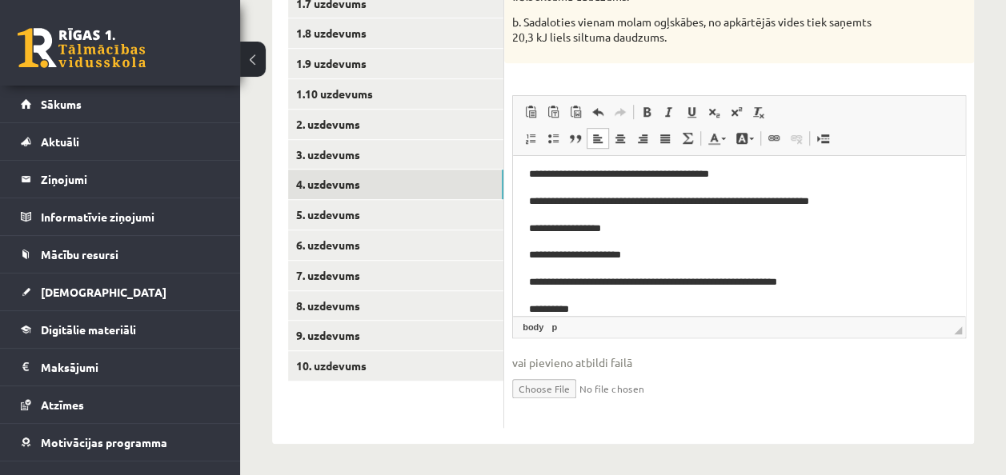
click at [564, 311] on p "**********" at bounding box center [733, 309] width 408 height 17
click at [612, 294] on body "**********" at bounding box center [739, 215] width 420 height 206
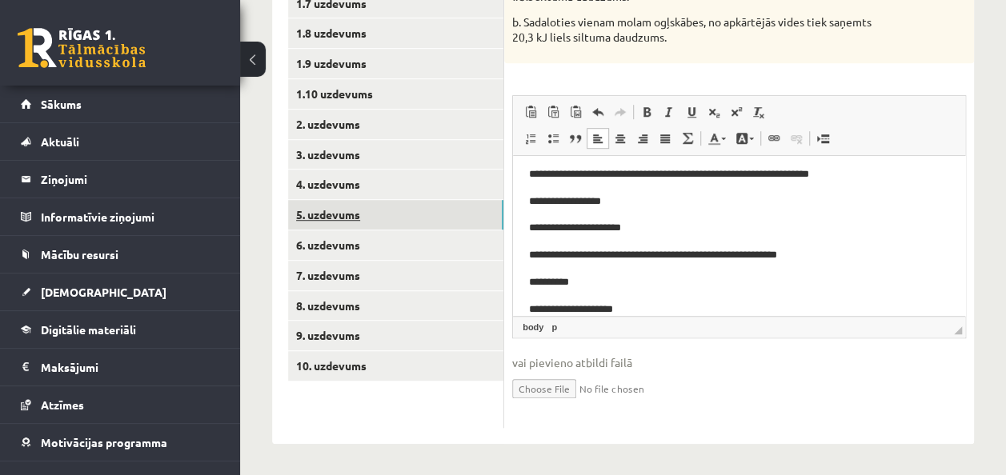
click at [339, 215] on link "5. uzdevums" at bounding box center [395, 215] width 215 height 30
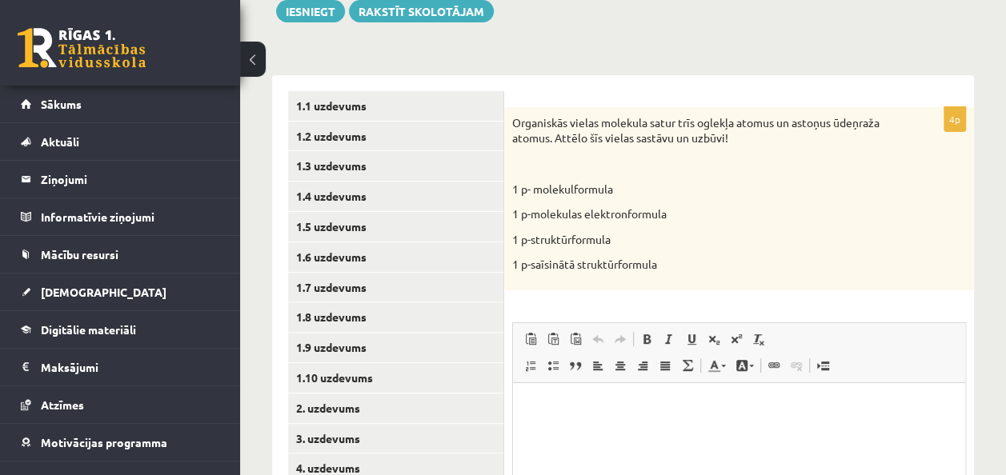
scroll to position [197, 0]
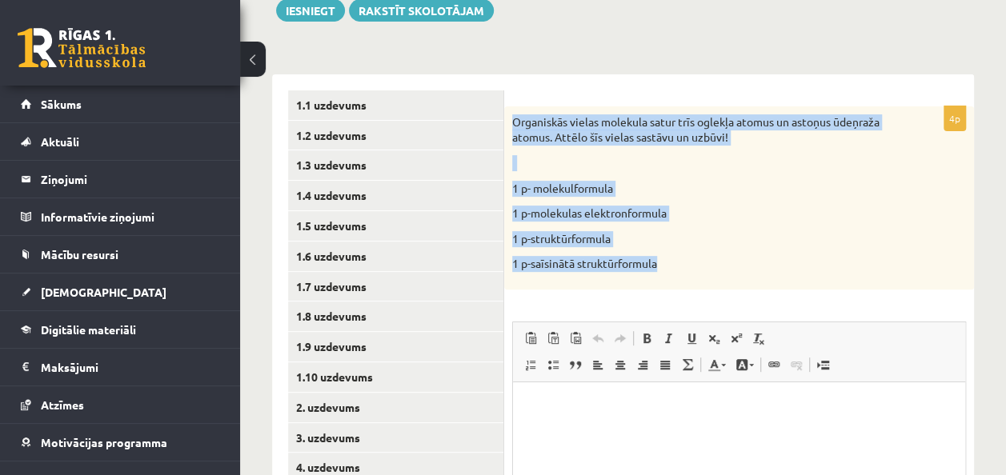
drag, startPoint x: 508, startPoint y: 117, endPoint x: 679, endPoint y: 267, distance: 226.9
click at [679, 267] on div "Organiskās vielas molekula satur trīs oglekļa atomus un astoņus ūdeņraža atomus…" at bounding box center [739, 197] width 470 height 183
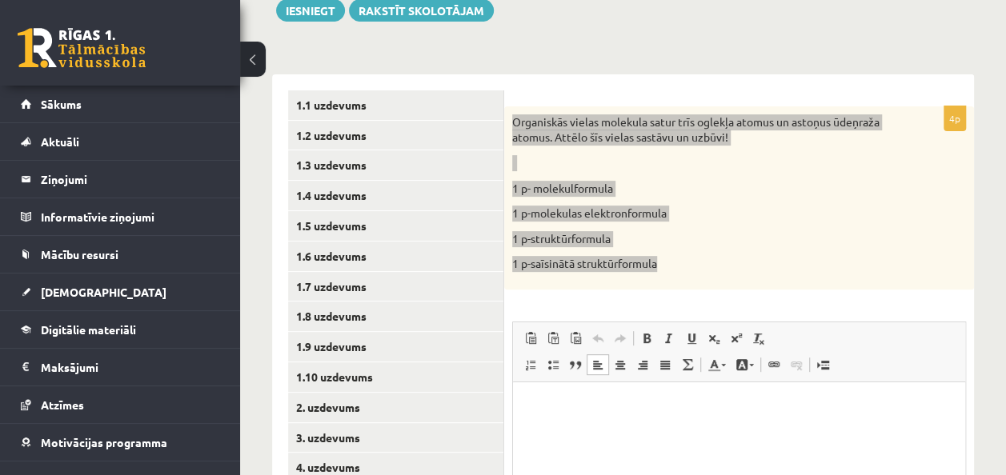
click at [628, 413] on p "Bagātinātā teksta redaktors, wiswyg-editor-user-answer-47433833027980" at bounding box center [739, 407] width 420 height 17
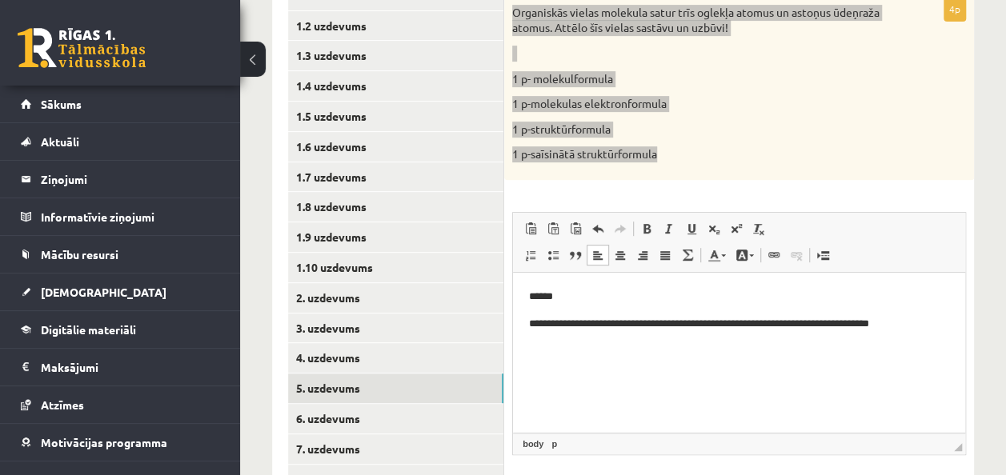
scroll to position [325, 0]
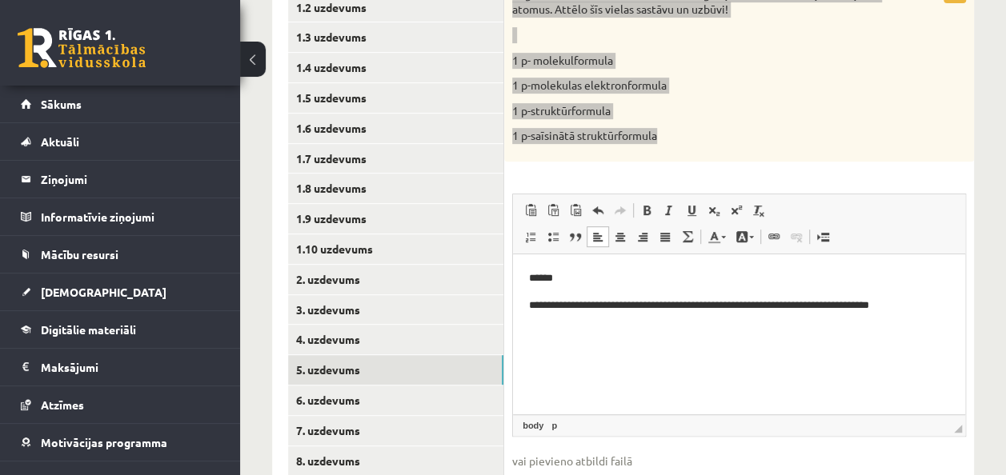
click at [564, 330] on html "**********" at bounding box center [739, 292] width 452 height 75
click at [928, 307] on p "**********" at bounding box center [739, 306] width 420 height 17
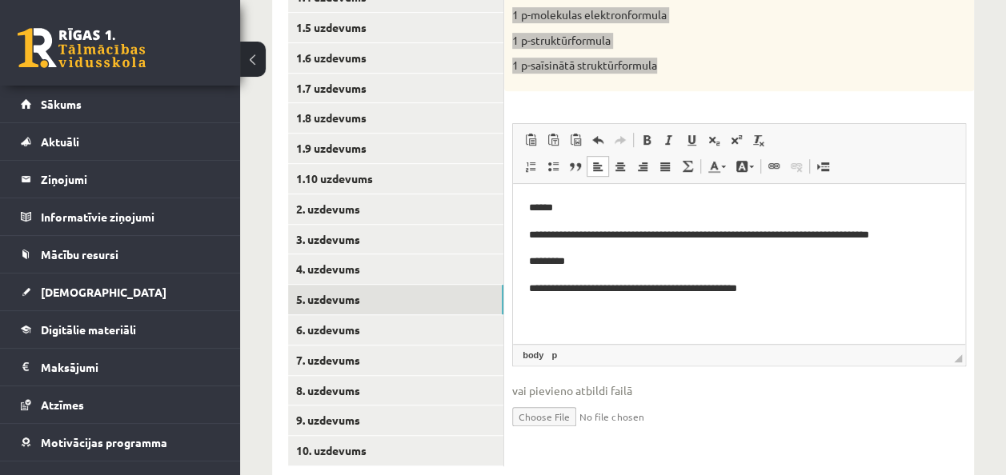
scroll to position [396, 0]
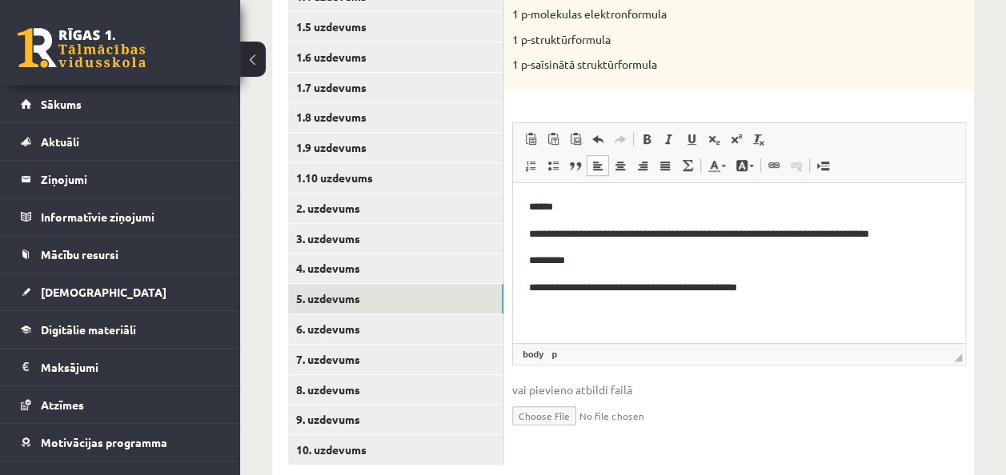
click at [820, 114] on div "**********" at bounding box center [739, 181] width 470 height 548
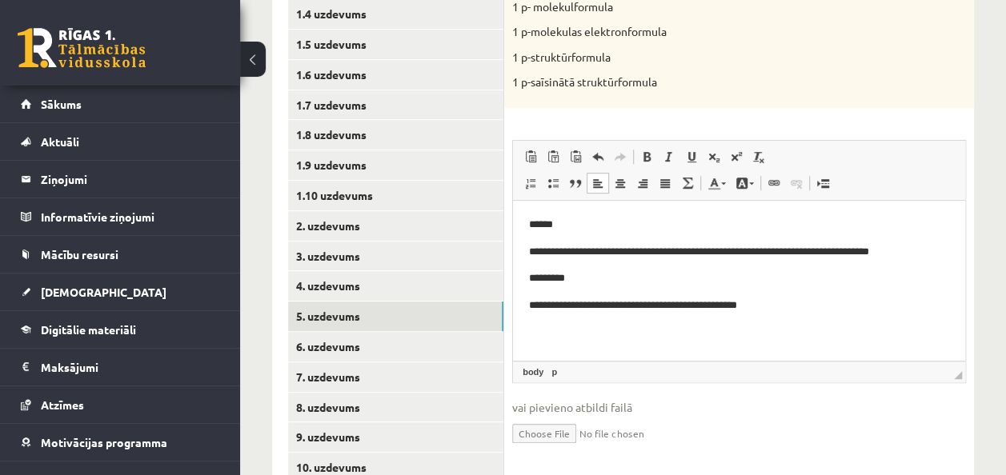
click at [564, 329] on p "Bagātinātā teksta redaktors, wiswyg-editor-user-answer-47433833027980" at bounding box center [739, 333] width 420 height 17
click at [835, 338] on p "**********" at bounding box center [739, 333] width 420 height 17
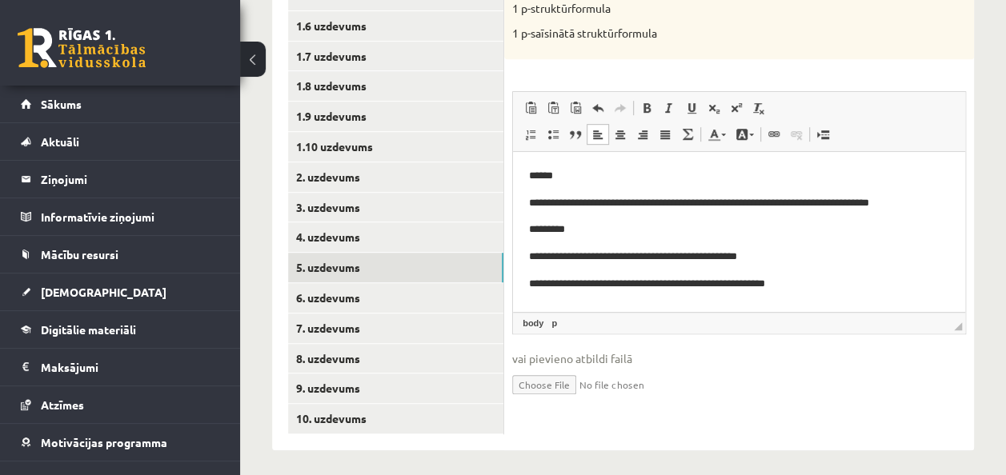
scroll to position [435, 0]
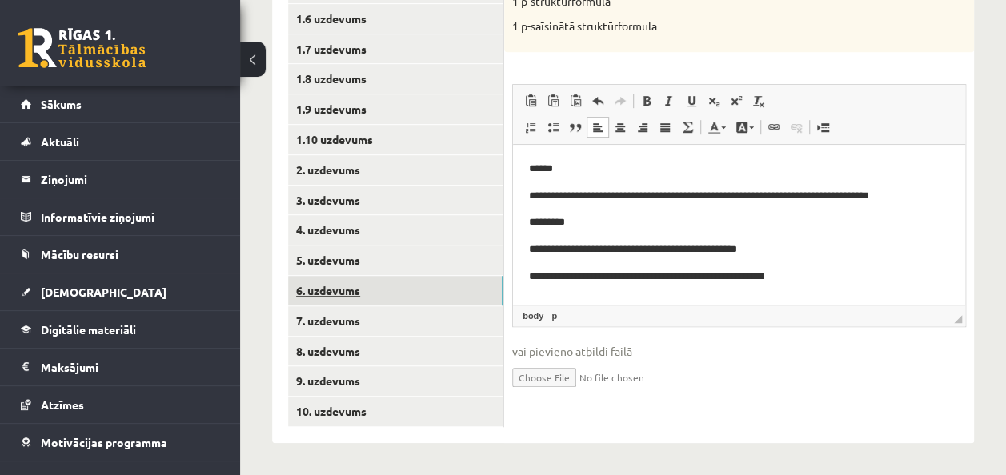
click at [343, 291] on link "6. uzdevums" at bounding box center [395, 291] width 215 height 30
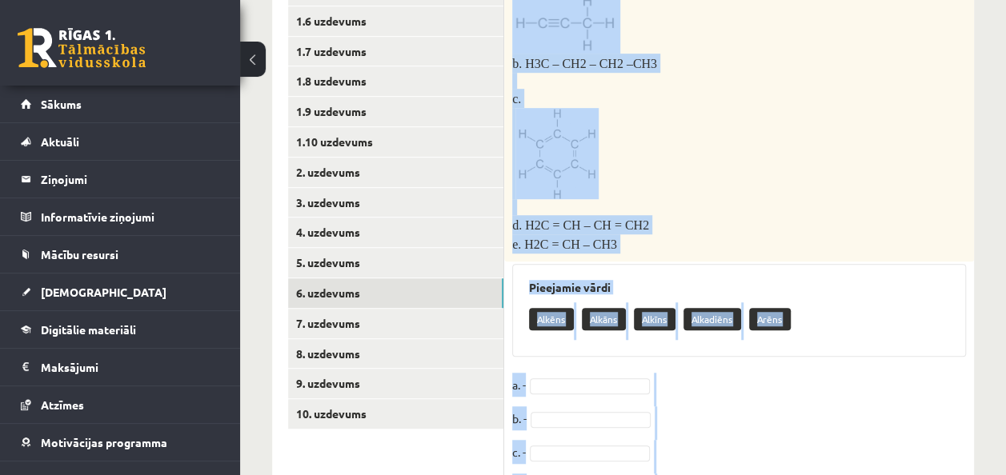
scroll to position [548, 0]
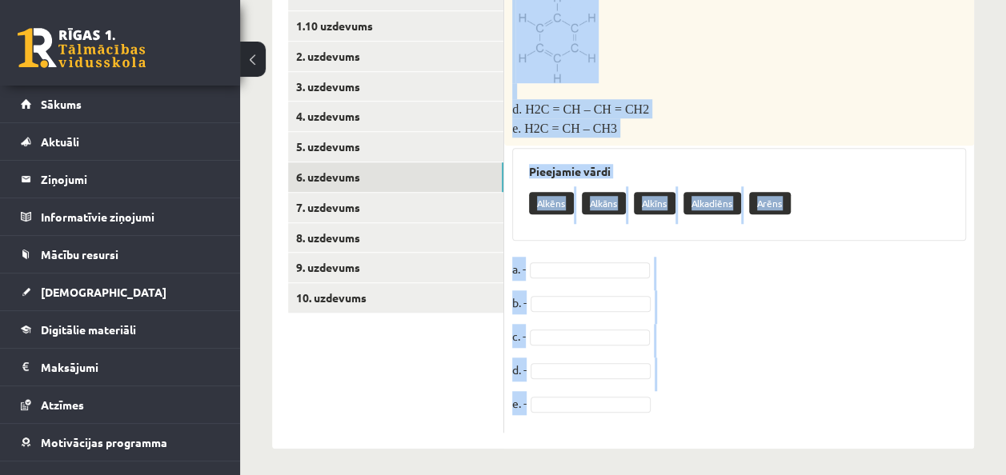
drag, startPoint x: 512, startPoint y: 273, endPoint x: 715, endPoint y: 479, distance: 288.7
click at [756, 323] on fieldset "a. - b. - c. - d. - e. -" at bounding box center [739, 341] width 454 height 168
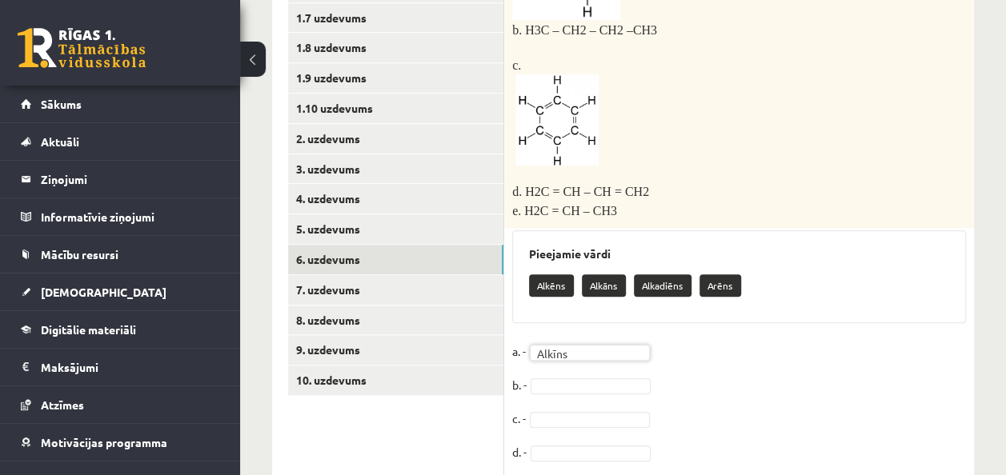
scroll to position [467, 0]
click at [568, 387] on fieldset "a. - Alkīns ****** b. - c. - d. - e. -" at bounding box center [739, 423] width 454 height 168
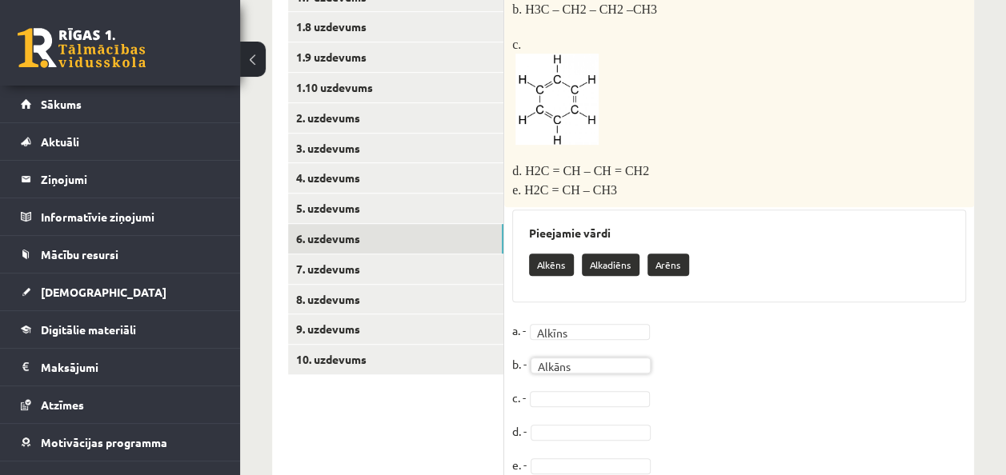
scroll to position [486, 0]
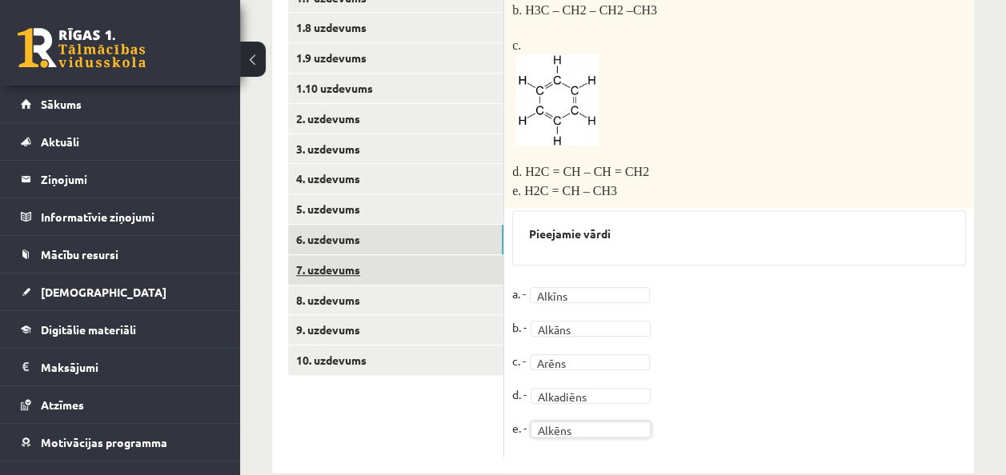
click at [346, 273] on link "7. uzdevums" at bounding box center [395, 270] width 215 height 30
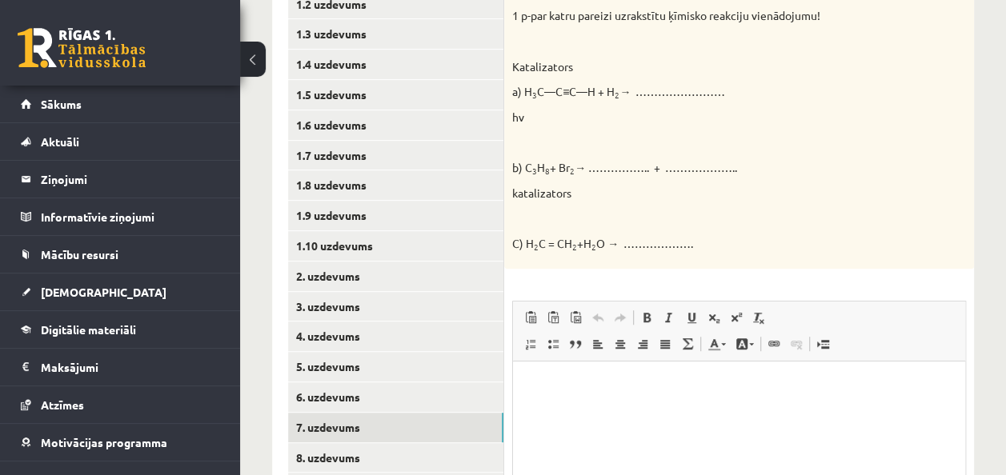
scroll to position [330, 0]
click at [535, 391] on p "Bagātinātā teksta redaktors, wiswyg-editor-user-answer-47433808700980" at bounding box center [739, 384] width 420 height 17
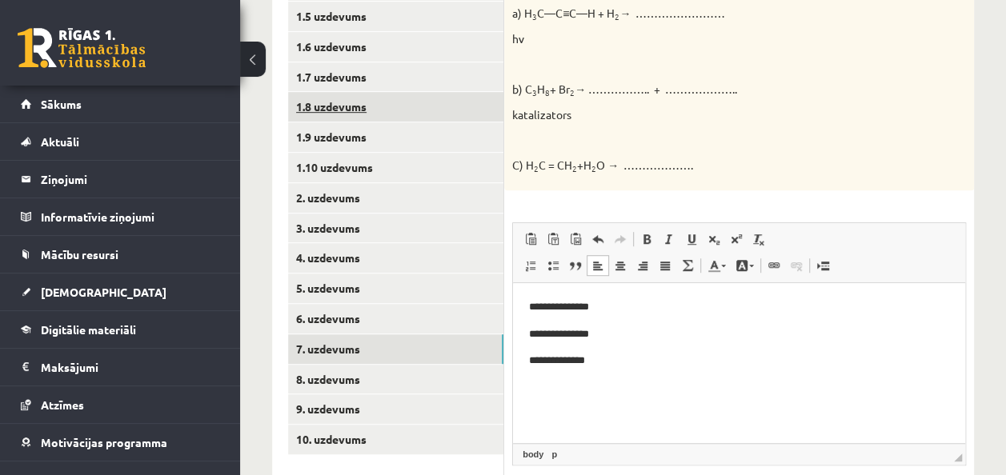
scroll to position [413, 0]
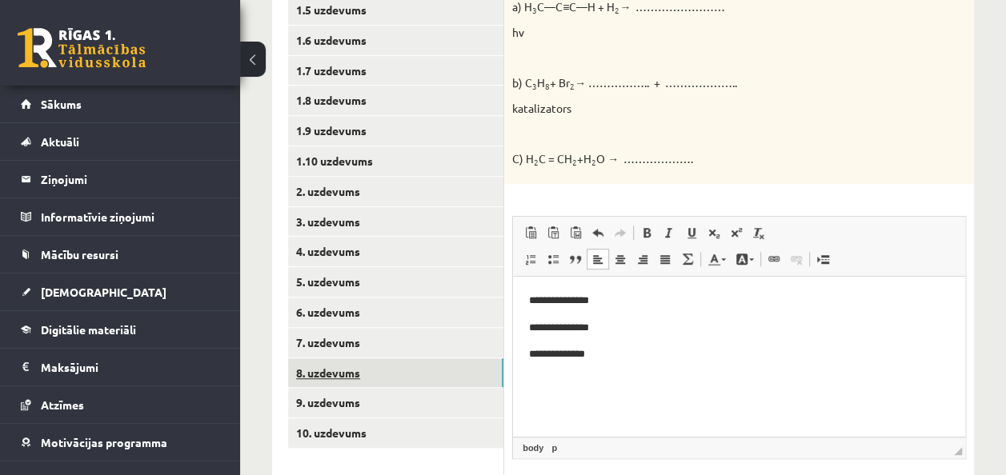
click at [339, 371] on link "8. uzdevums" at bounding box center [395, 374] width 215 height 30
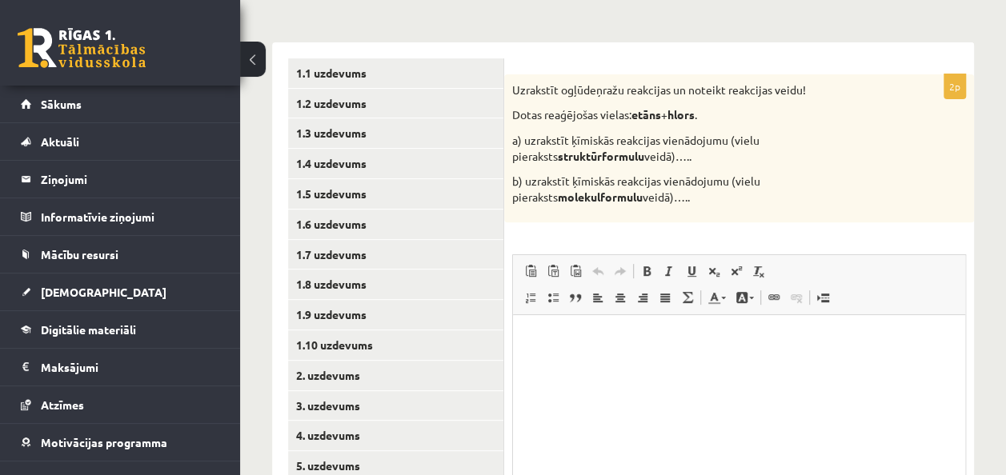
scroll to position [228, 0]
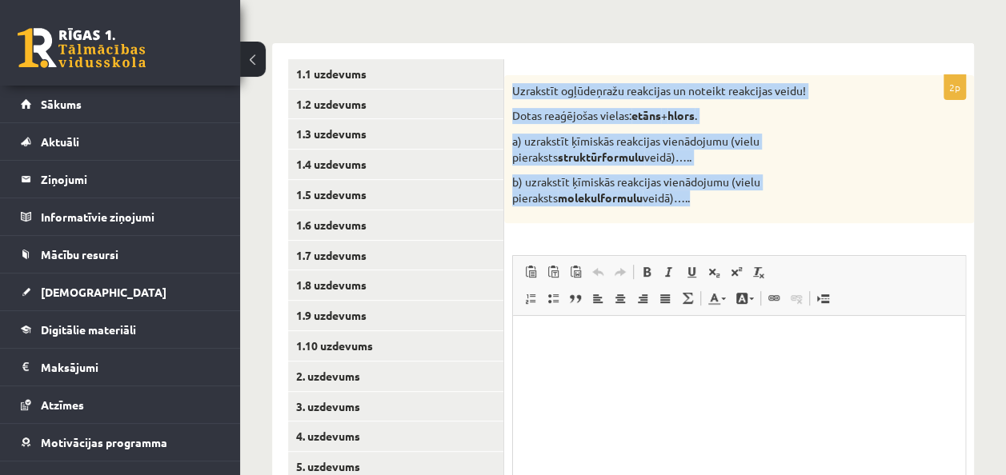
drag, startPoint x: 511, startPoint y: 83, endPoint x: 668, endPoint y: 210, distance: 202.2
click at [668, 210] on div "Uzrakstīt ogļūdeņražu reakcijas un noteikt reakcijas veidu! Dotas reaģējošas vi…" at bounding box center [739, 149] width 470 height 149
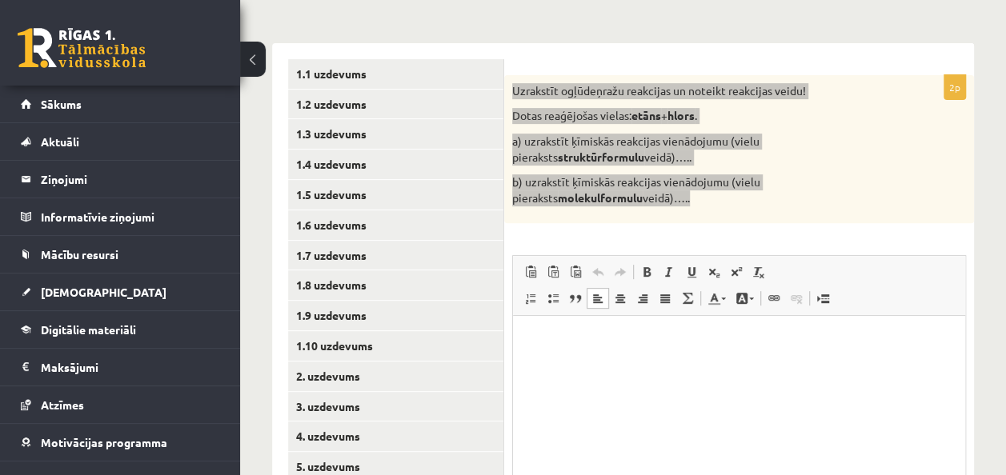
click at [644, 363] on html at bounding box center [739, 340] width 452 height 49
click at [655, 357] on html at bounding box center [739, 340] width 452 height 49
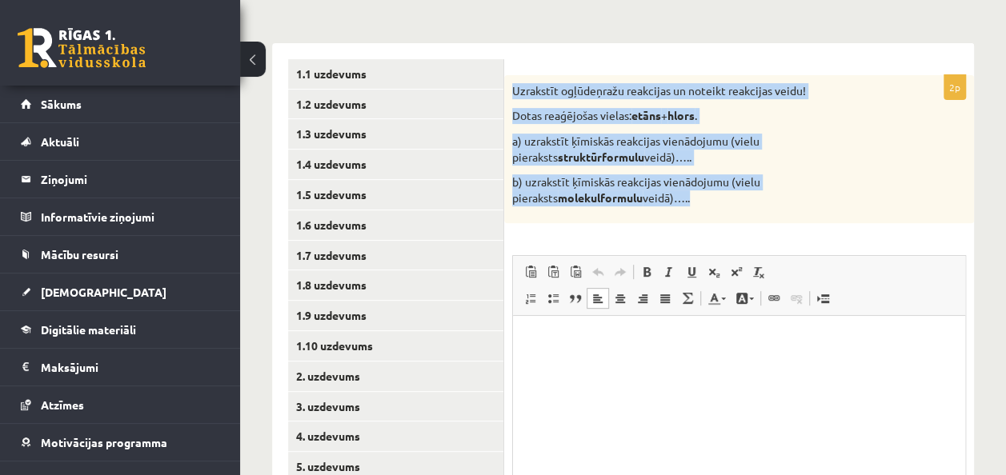
click at [798, 207] on div "Uzrakstīt ogļūdeņražu reakcijas un noteikt reakcijas veidu! Dotas reaģējošas vi…" at bounding box center [739, 149] width 470 height 149
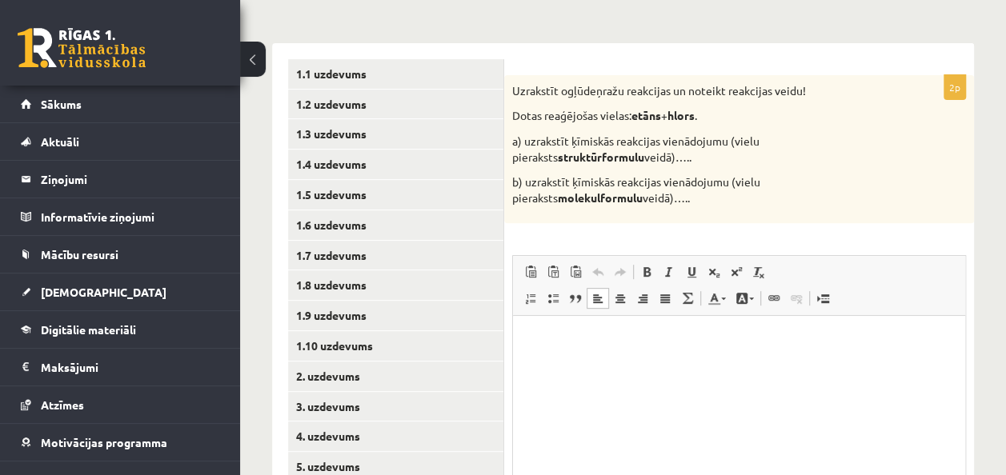
click at [592, 354] on html at bounding box center [739, 340] width 452 height 49
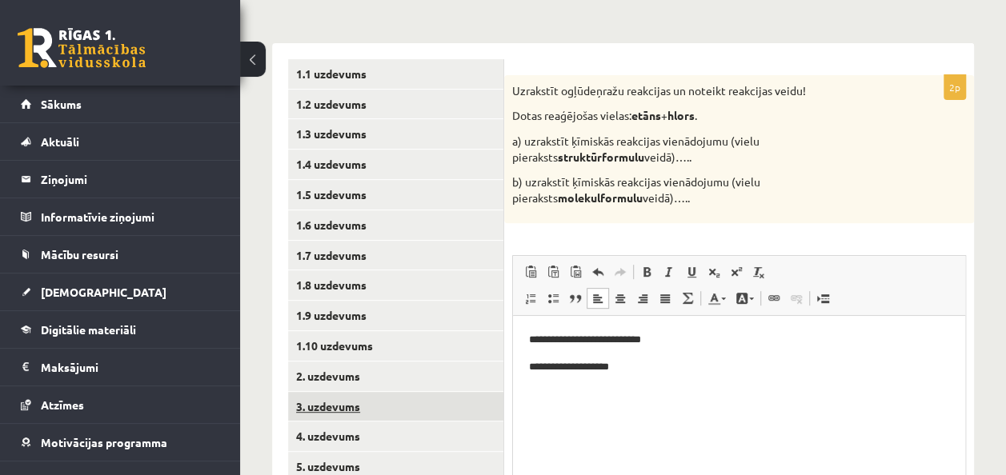
scroll to position [435, 0]
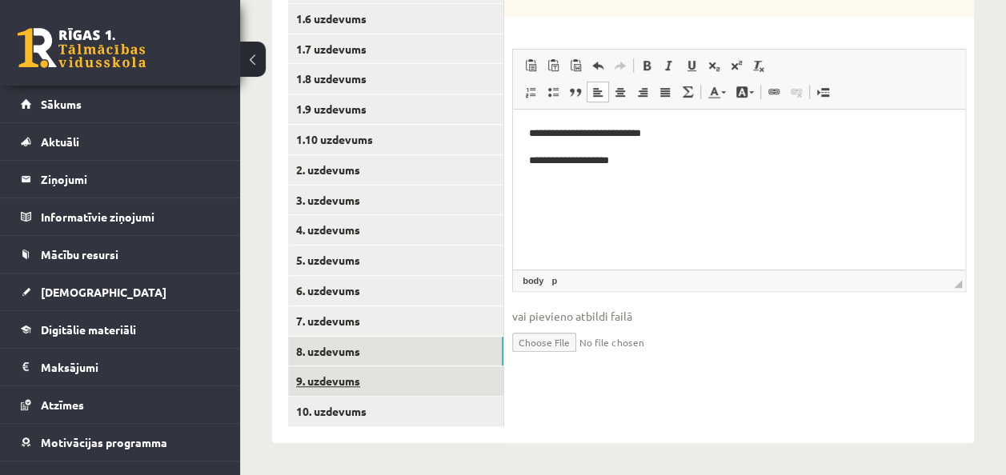
click at [332, 379] on link "9. uzdevums" at bounding box center [395, 382] width 215 height 30
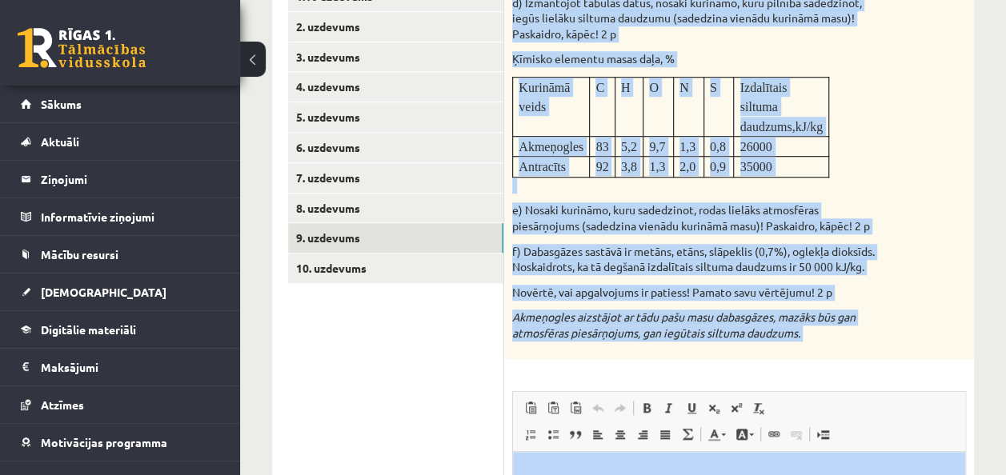
scroll to position [583, 0]
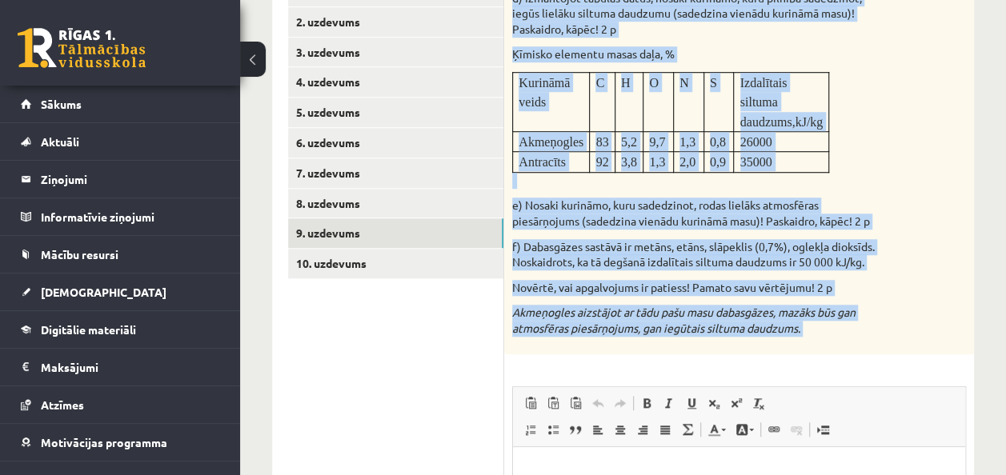
drag, startPoint x: 512, startPoint y: 93, endPoint x: 773, endPoint y: 368, distance: 379.9
click at [773, 368] on div "9p Izpildi uzdevumu, izmantojot tekstu un tabulā dotos datus! Dažu tuvāko gadu …" at bounding box center [739, 220] width 470 height 999
click at [907, 280] on div "Izpildi uzdevumu, izmantojot tekstu un tabulā dotos datus! Dažu tuvāko gadu lai…" at bounding box center [739, 38] width 470 height 634
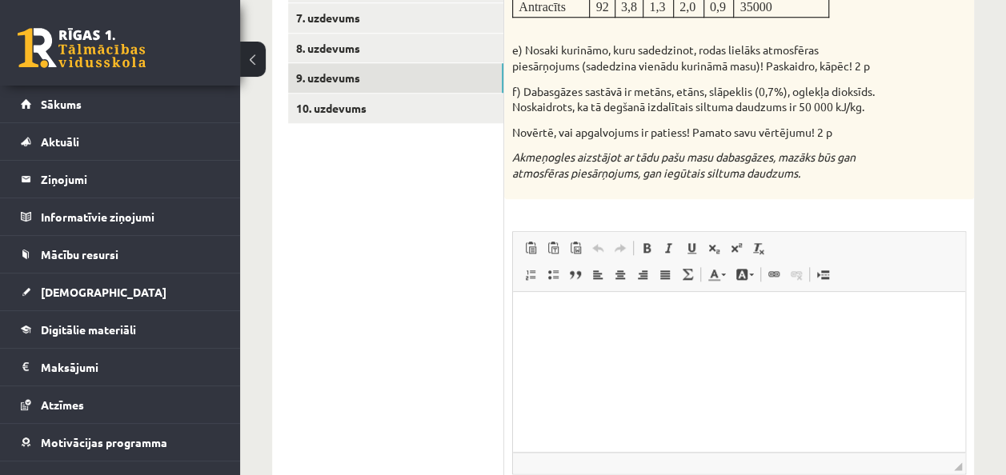
scroll to position [740, 0]
click at [612, 318] on p "Bagātinātā teksta redaktors, wiswyg-editor-user-answer-47433760376320" at bounding box center [739, 314] width 420 height 17
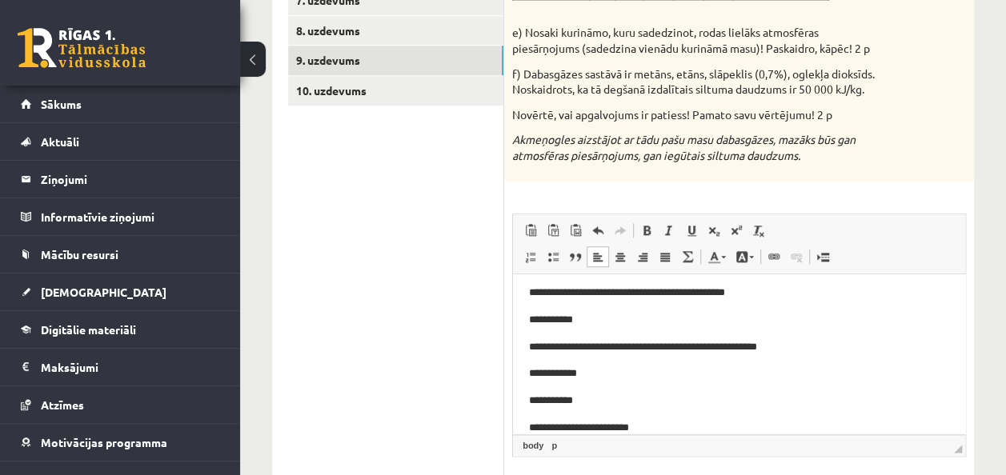
scroll to position [86, 0]
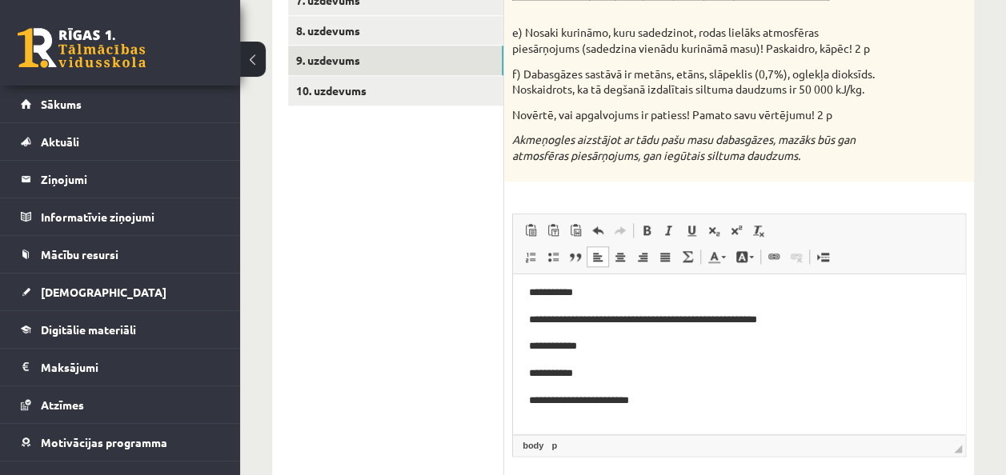
click at [660, 402] on p "**********" at bounding box center [733, 400] width 408 height 17
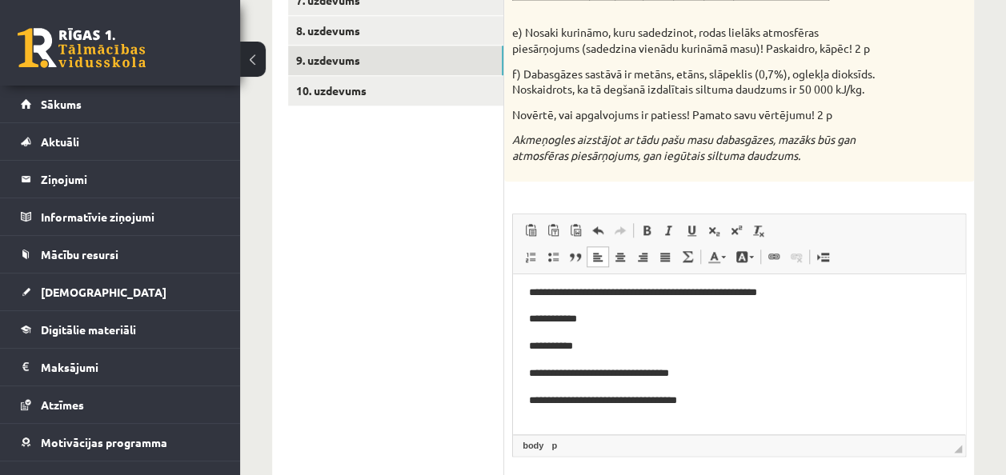
scroll to position [130, 0]
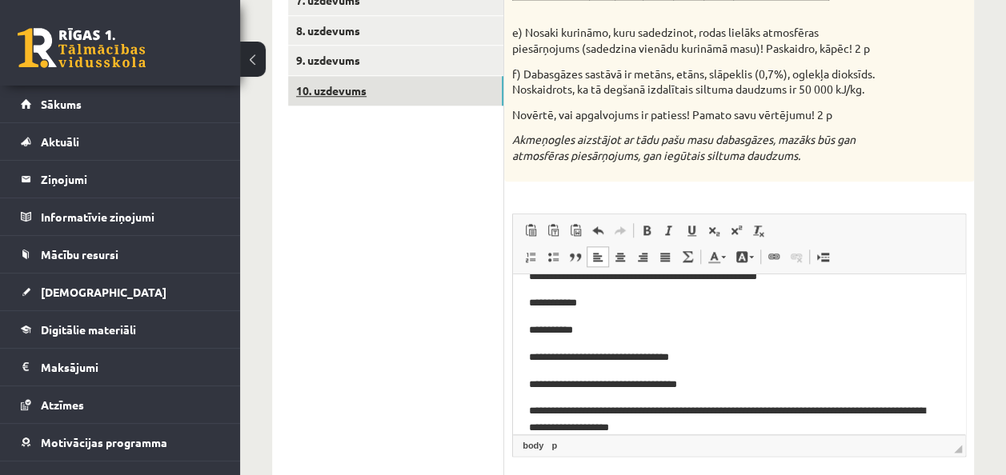
click at [378, 93] on link "10. uzdevums" at bounding box center [395, 91] width 215 height 30
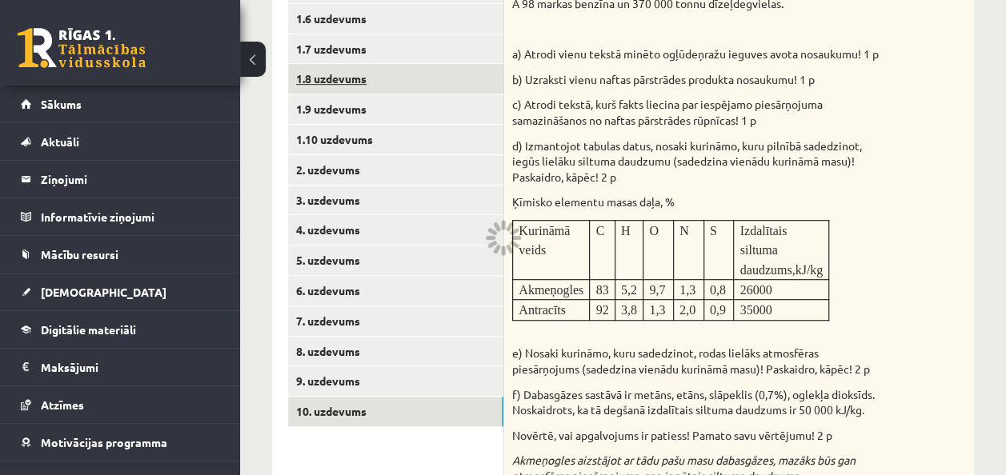
click at [378, 93] on ul "1.1 uzdevums 1.2 uzdevums 1.3 uzdevums 1.4 uzdevums 1.5 uzdevums 1.6 uzdevums 1…" at bounding box center [396, 360] width 216 height 1015
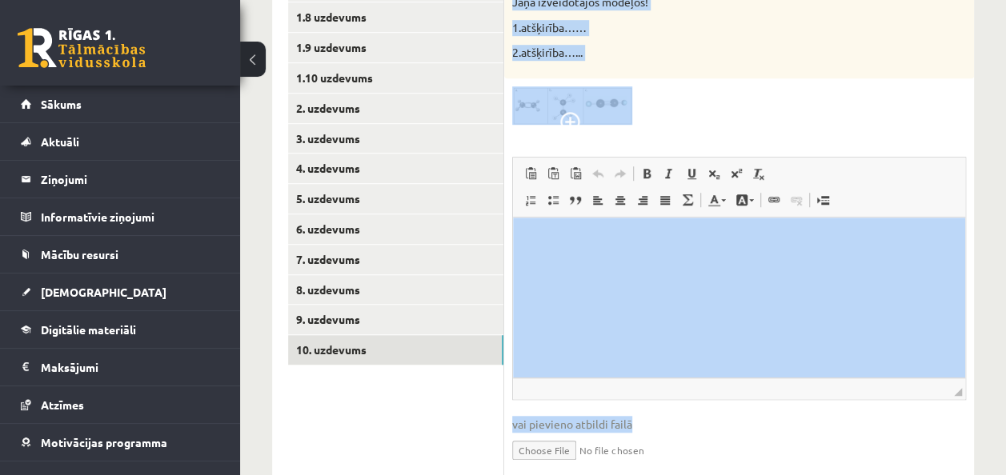
scroll to position [543, 0]
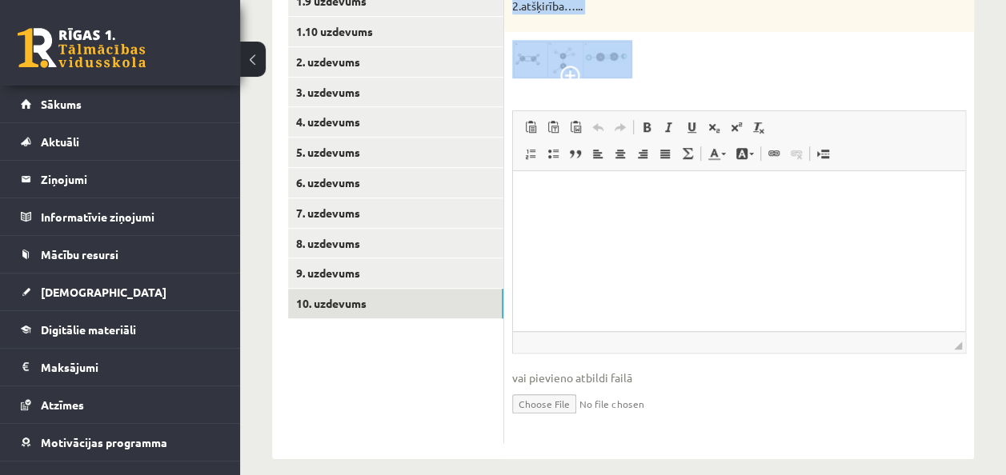
drag, startPoint x: 1025, startPoint y: 324, endPoint x: 633, endPoint y: 183, distance: 416.3
click at [696, 22] on div "6p Attēlā redzams ogļūdeņraža uzbūves modelis a . Pārveidojot šo modeli, Līga u…" at bounding box center [739, 102] width 470 height 683
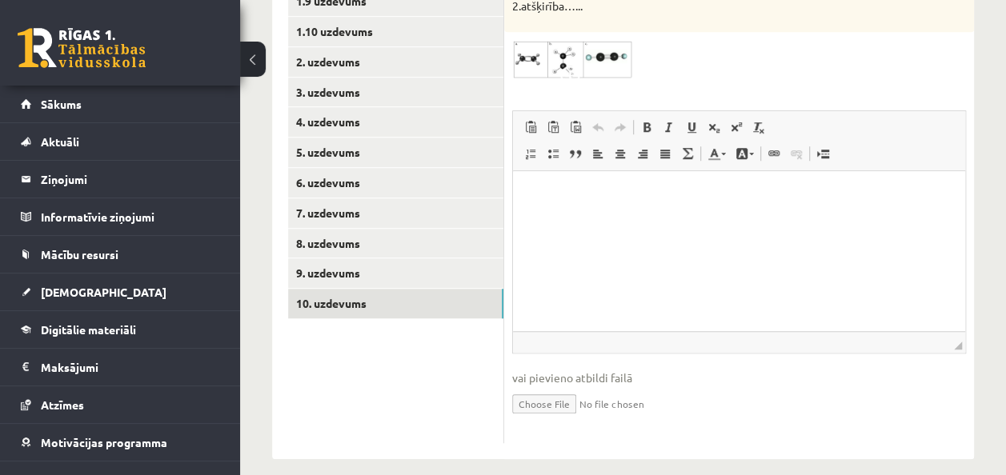
click at [628, 42] on img at bounding box center [572, 59] width 120 height 38
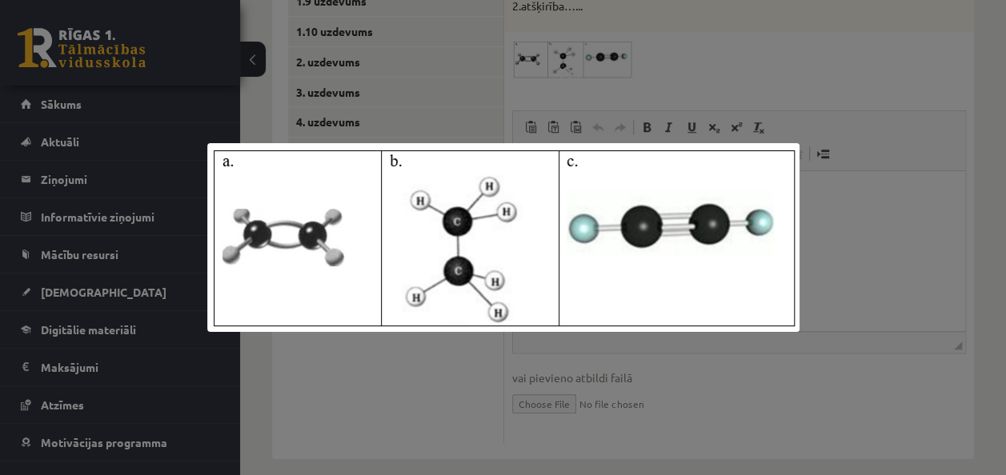
click at [876, 309] on div at bounding box center [503, 237] width 1006 height 475
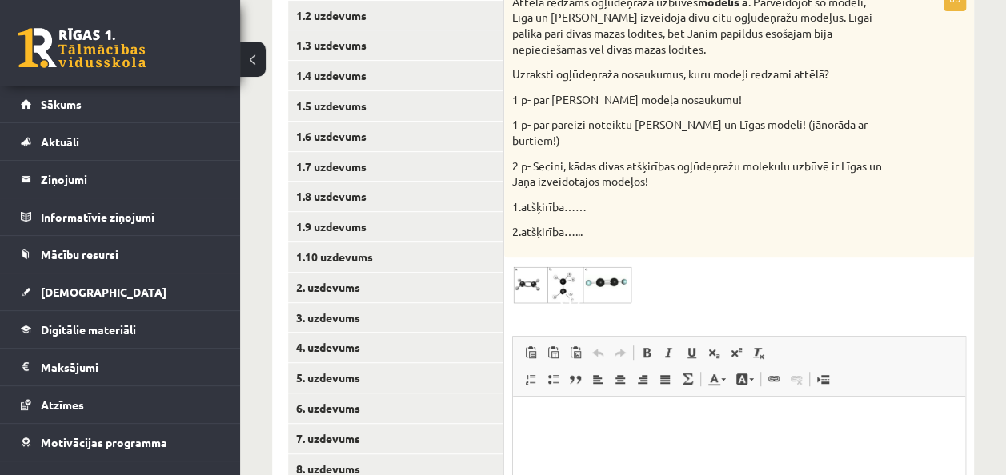
scroll to position [333, 0]
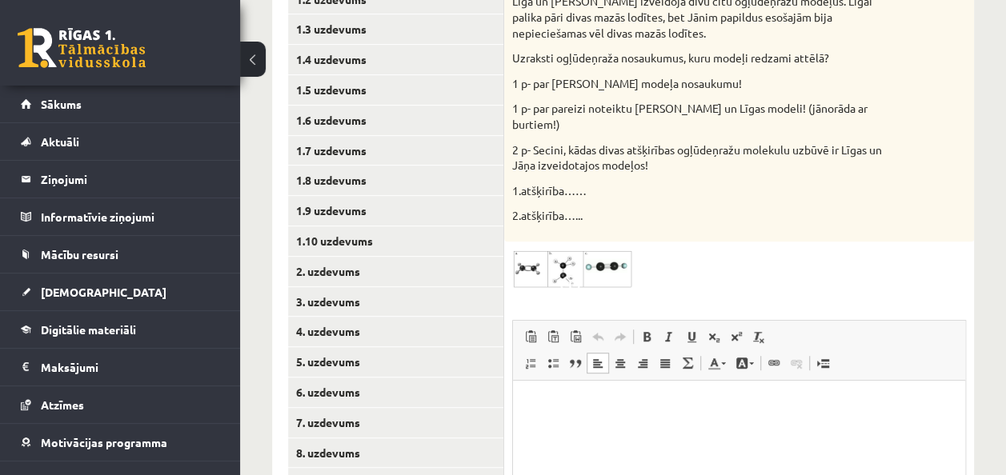
click at [563, 411] on p "Bagātinātā teksta redaktors, wiswyg-editor-user-answer-47433850580160" at bounding box center [739, 404] width 420 height 17
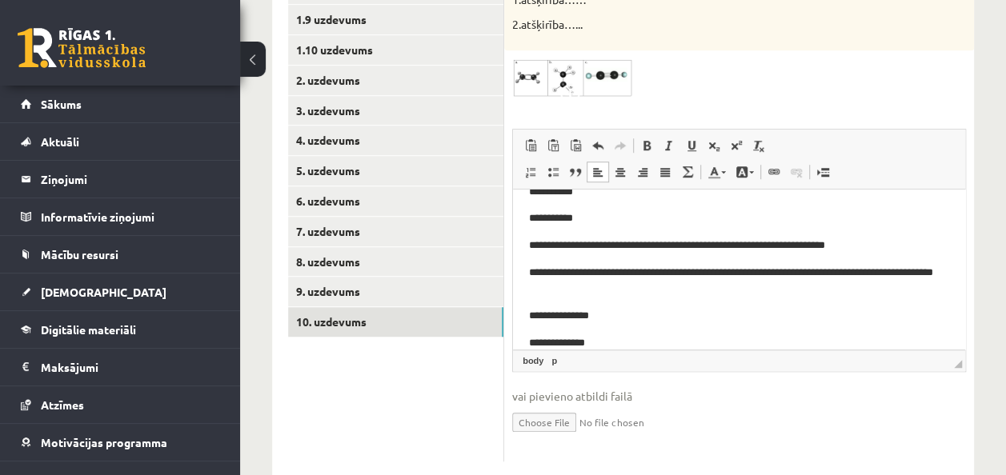
scroll to position [76, 0]
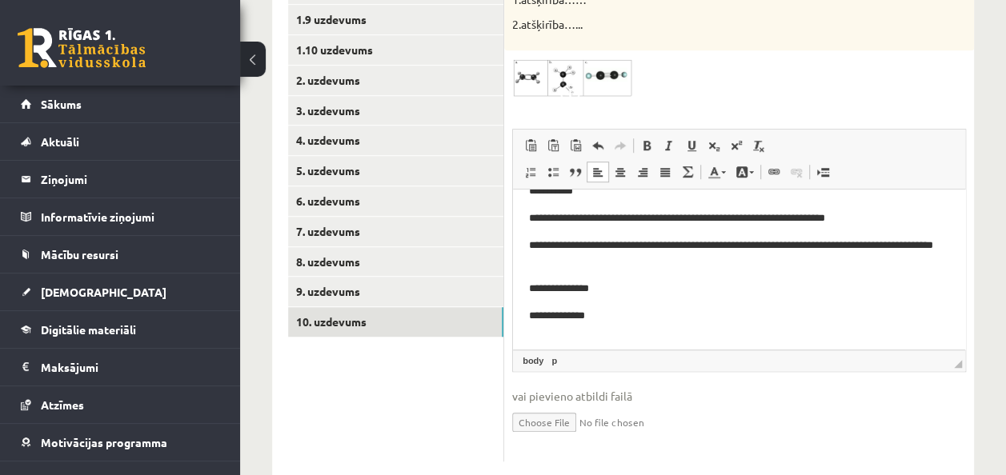
click at [551, 320] on p "**********" at bounding box center [733, 315] width 408 height 17
click at [617, 318] on p "**********" at bounding box center [733, 315] width 408 height 17
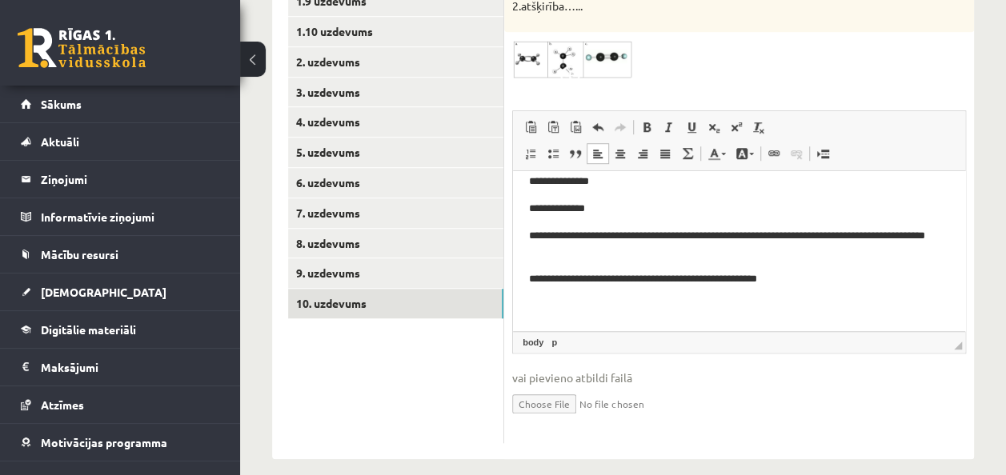
scroll to position [158, 0]
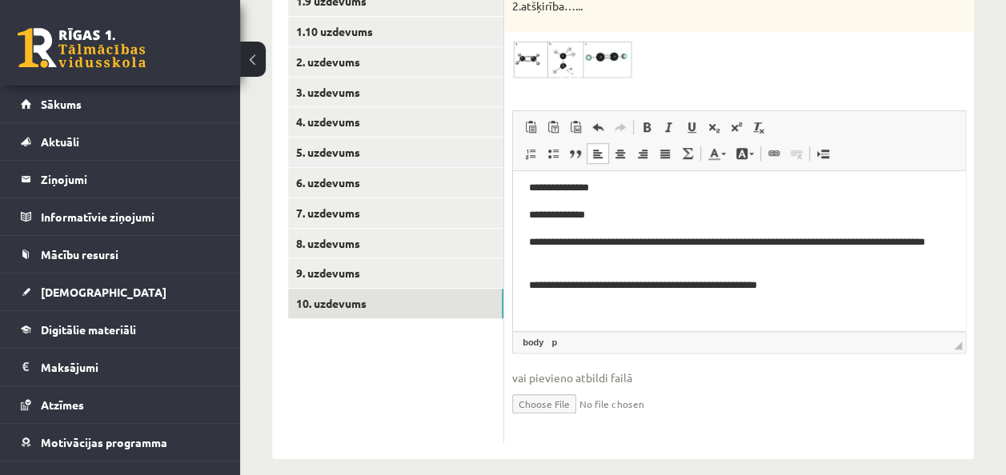
click at [535, 239] on p "**********" at bounding box center [733, 251] width 408 height 34
click at [538, 239] on p "**********" at bounding box center [733, 251] width 408 height 34
click at [529, 284] on p "**********" at bounding box center [733, 285] width 408 height 17
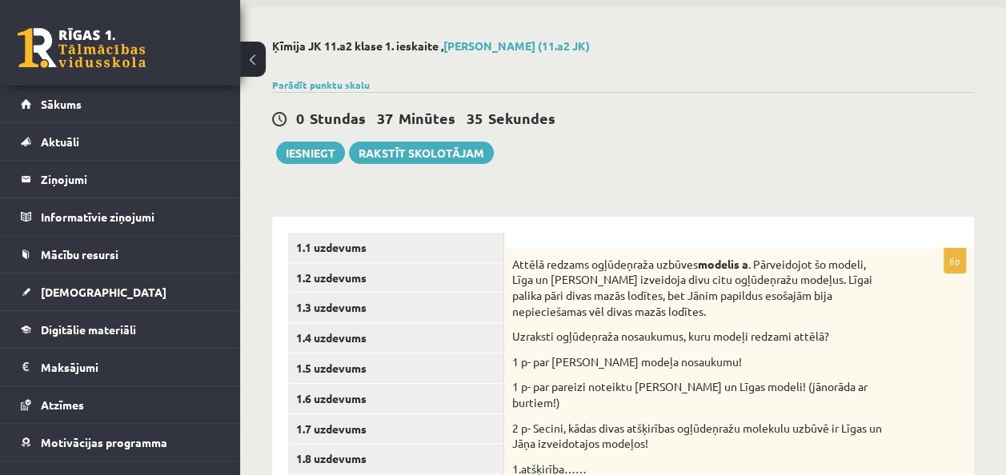
scroll to position [0, 0]
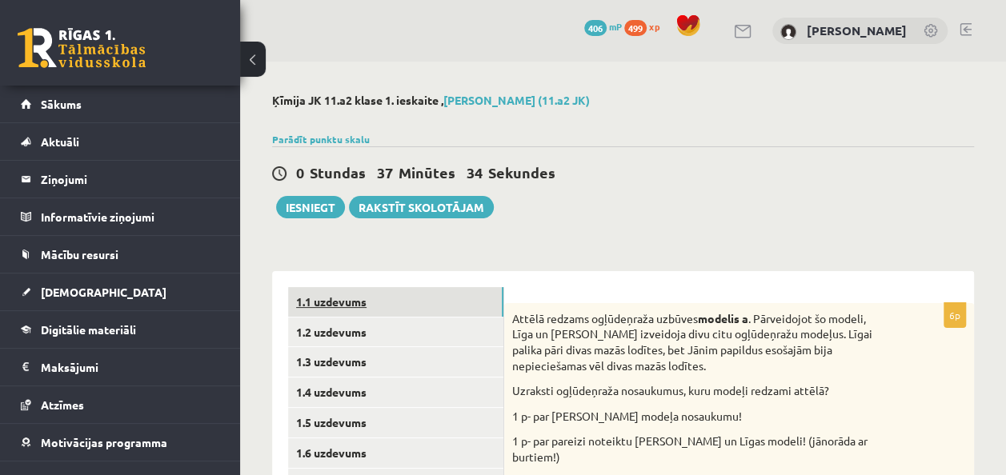
click at [363, 306] on link "1.1 uzdevums" at bounding box center [395, 302] width 215 height 30
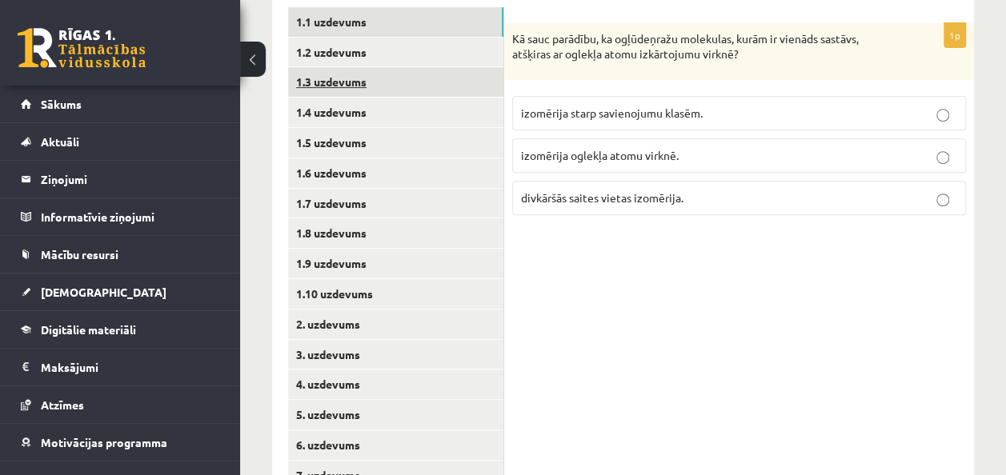
scroll to position [282, 0]
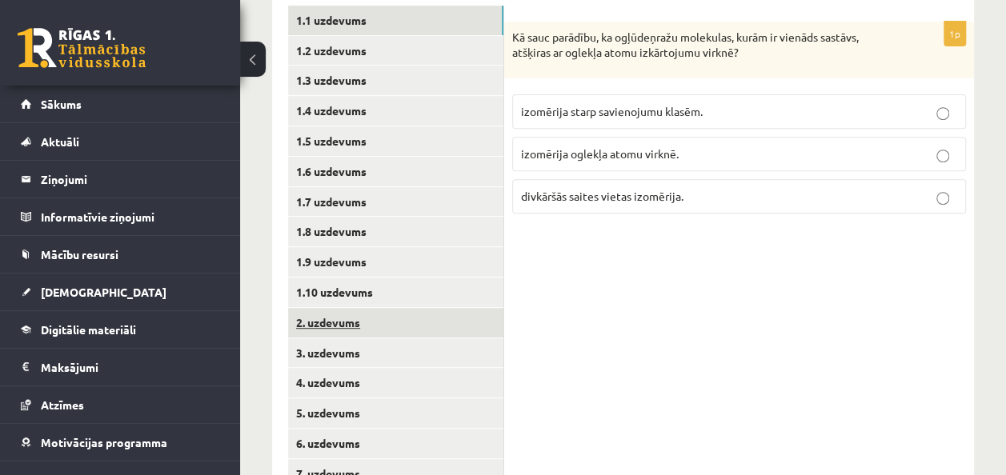
click at [335, 329] on link "2. uzdevums" at bounding box center [395, 323] width 215 height 30
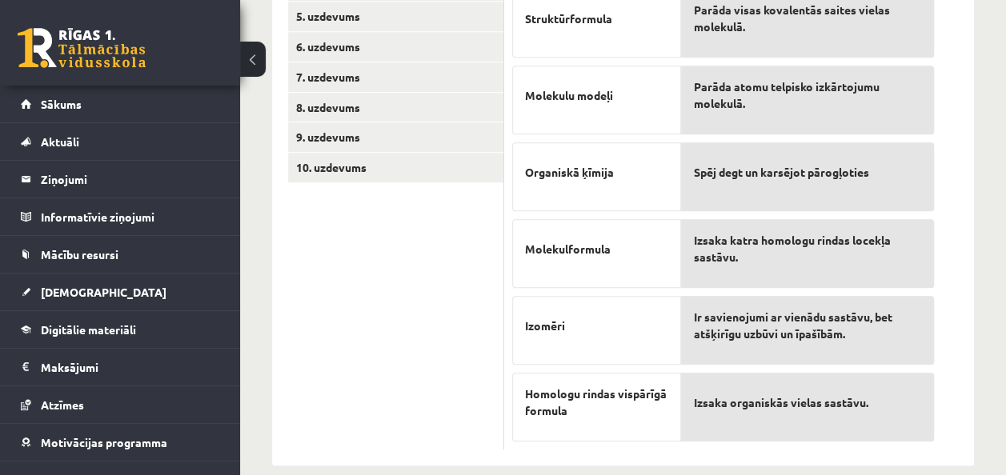
scroll to position [696, 0]
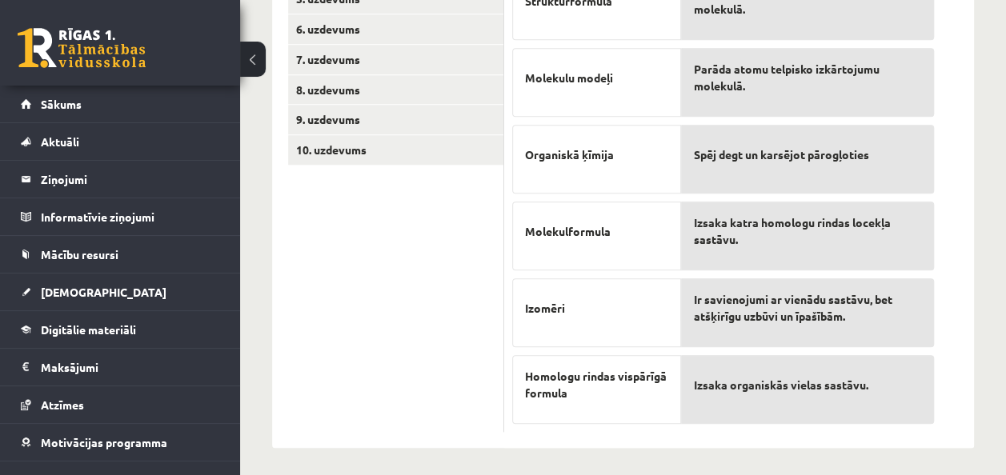
click at [760, 307] on span "Ir savienojumi ar vienādu sastāvu, bet atšķirīgu uzbūvi un īpašībām." at bounding box center [807, 308] width 227 height 34
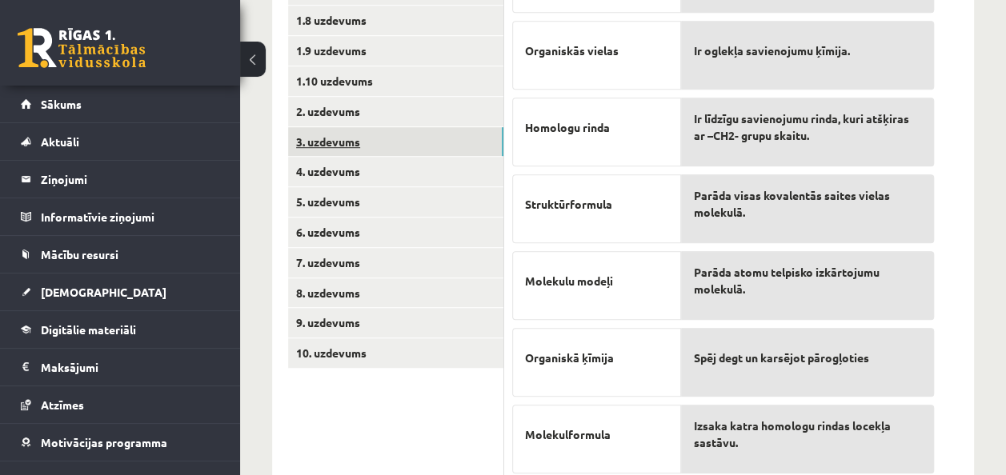
click at [365, 145] on link "3. uzdevums" at bounding box center [395, 142] width 215 height 30
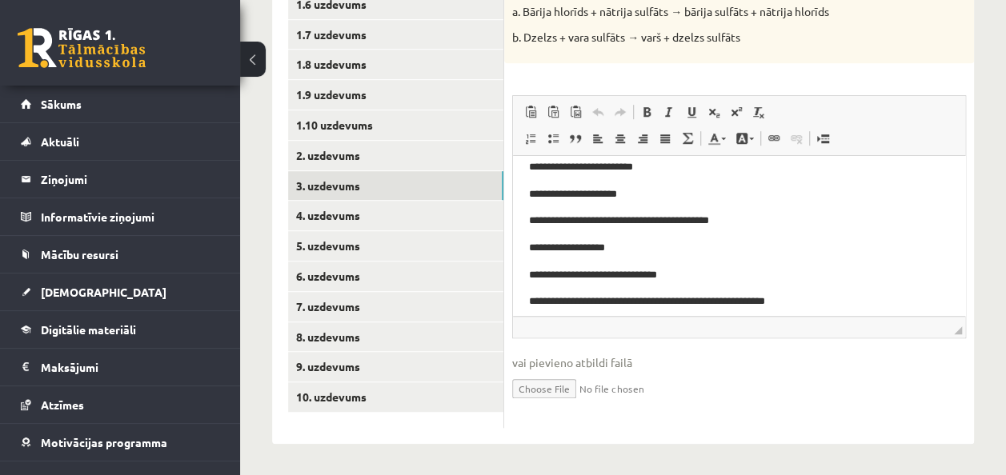
scroll to position [15, 0]
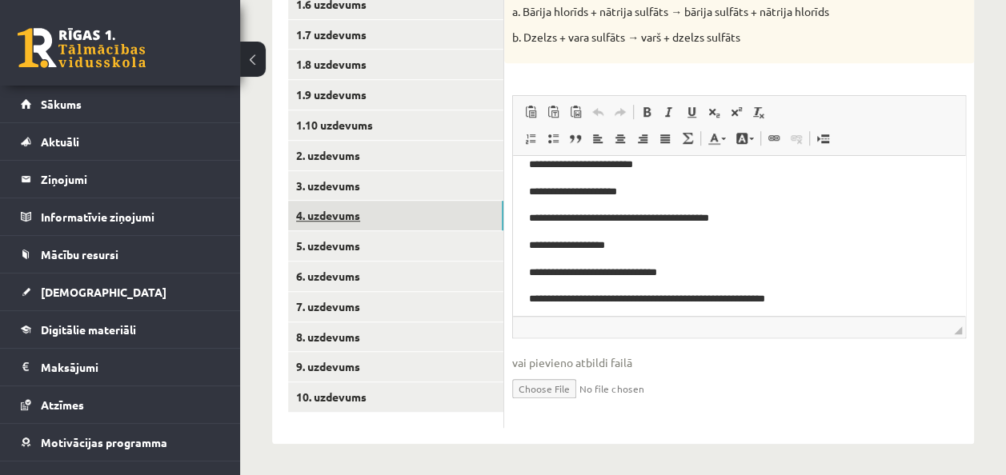
click at [374, 219] on link "4. uzdevums" at bounding box center [395, 216] width 215 height 30
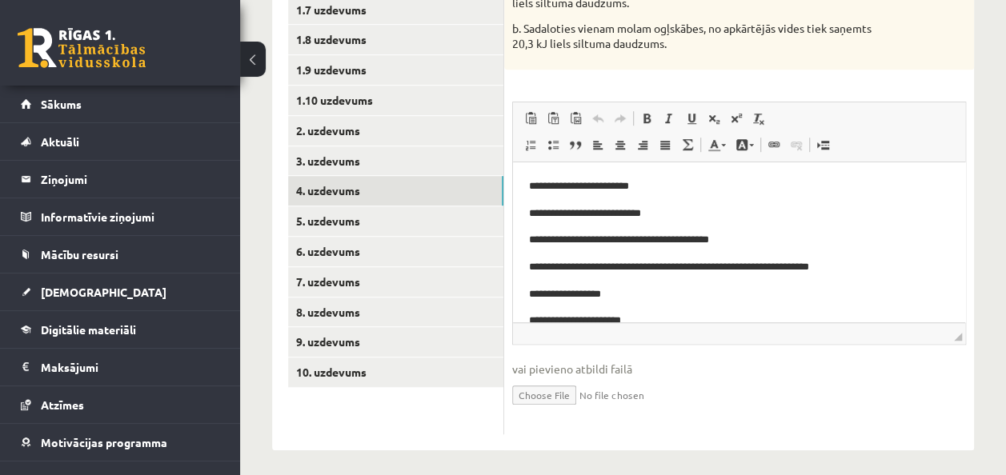
scroll to position [473, 0]
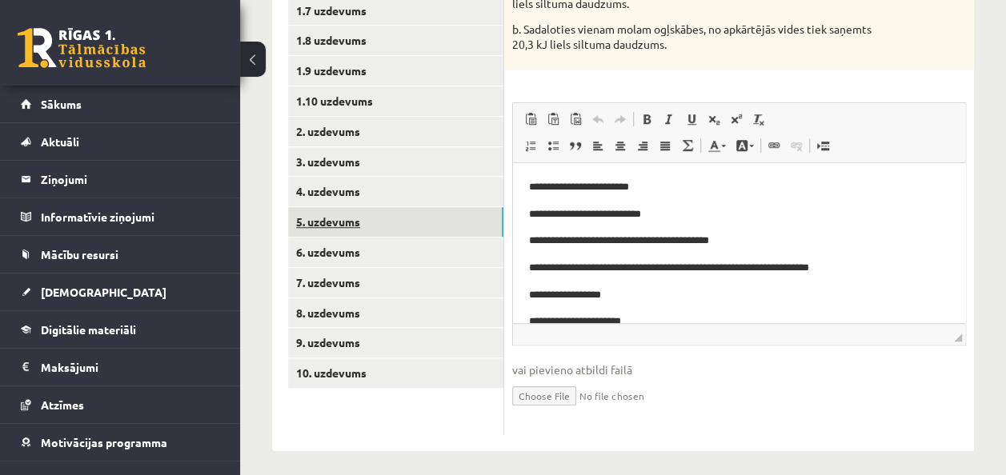
click at [391, 218] on link "5. uzdevums" at bounding box center [395, 222] width 215 height 30
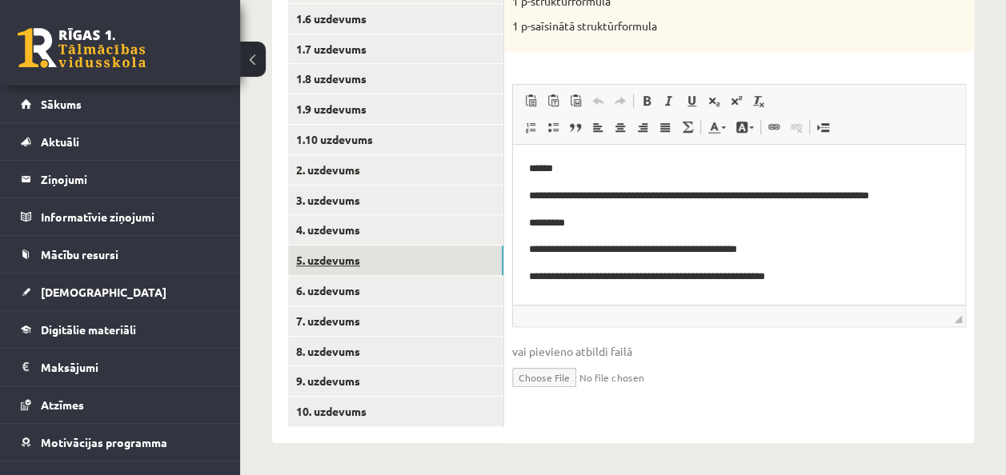
scroll to position [0, 0]
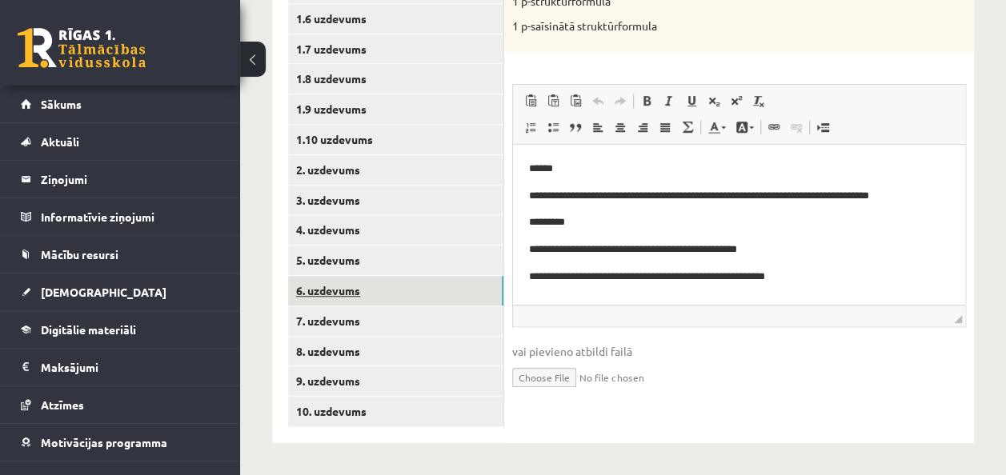
click at [336, 283] on link "6. uzdevums" at bounding box center [395, 291] width 215 height 30
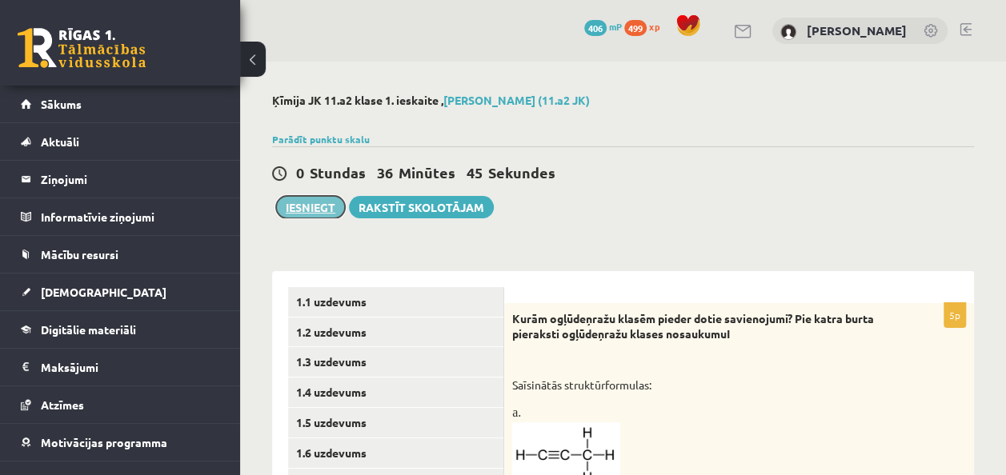
click at [328, 203] on button "Iesniegt" at bounding box center [310, 207] width 69 height 22
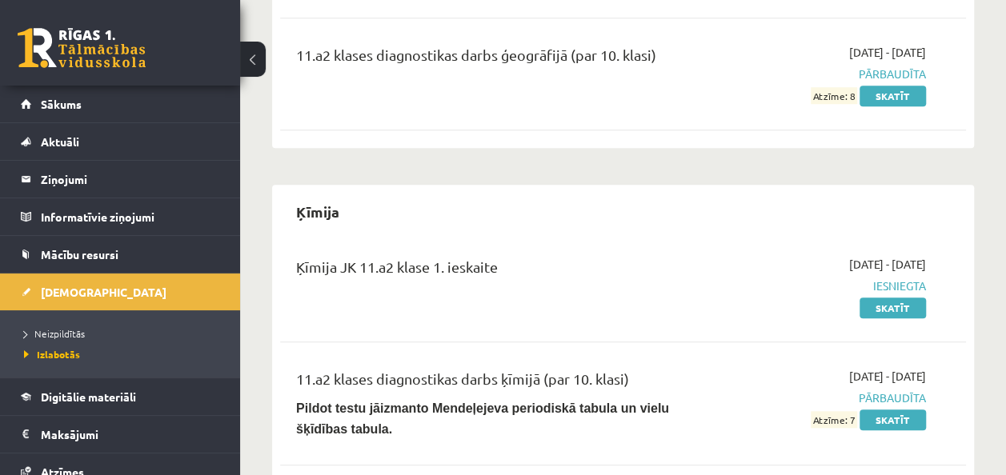
scroll to position [623, 0]
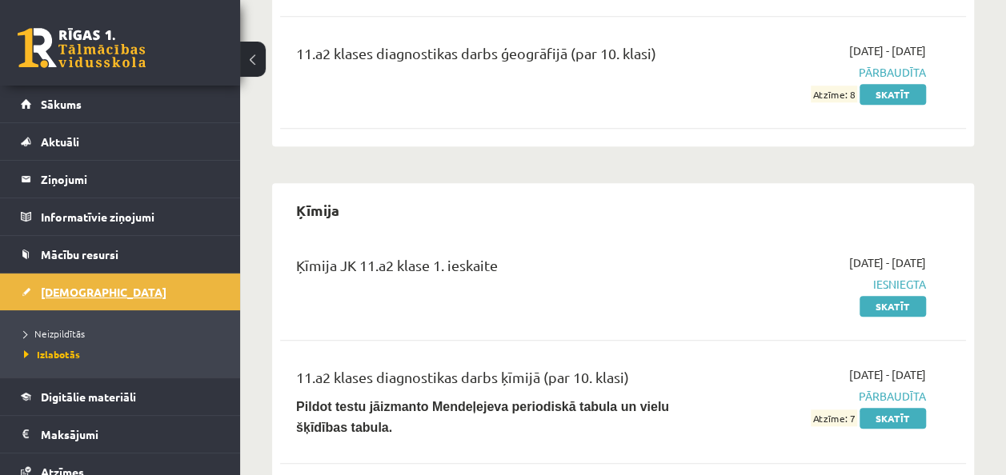
click at [61, 301] on link "[DEMOGRAPHIC_DATA]" at bounding box center [120, 292] width 199 height 37
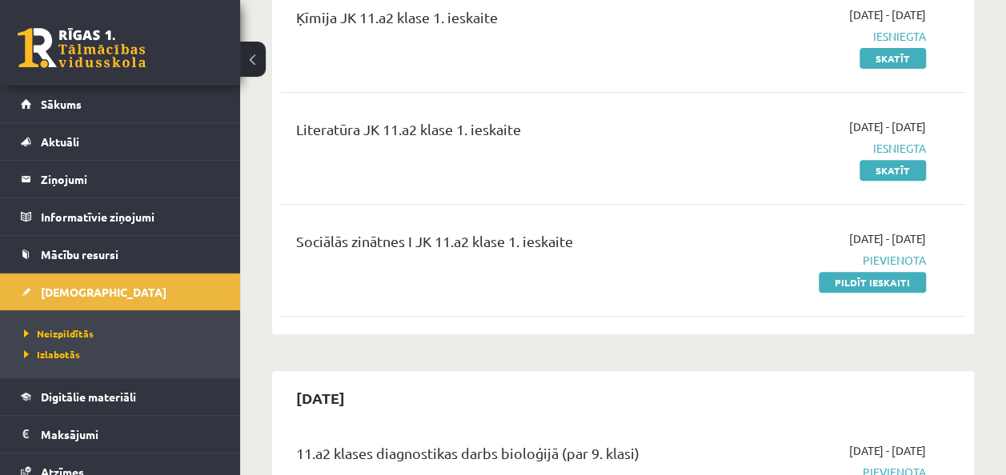
scroll to position [223, 0]
